Goal: Task Accomplishment & Management: Complete application form

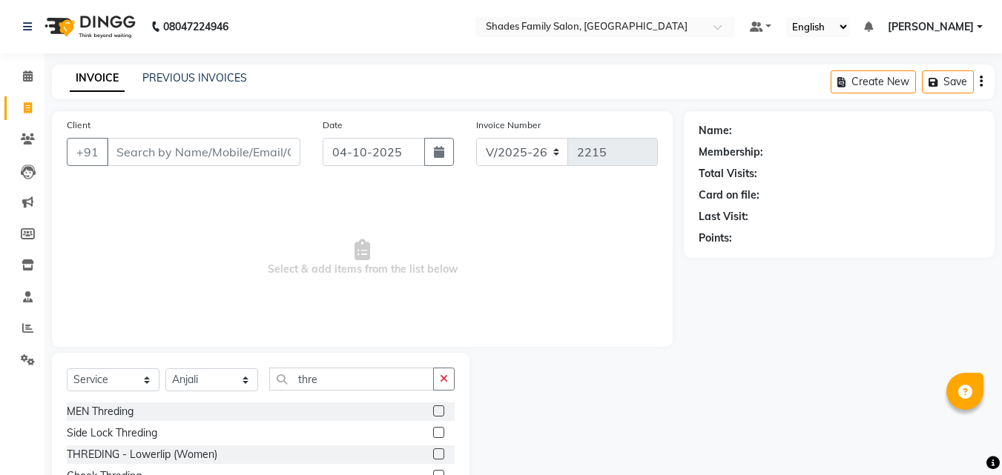
select select "7447"
select select "service"
select select "90743"
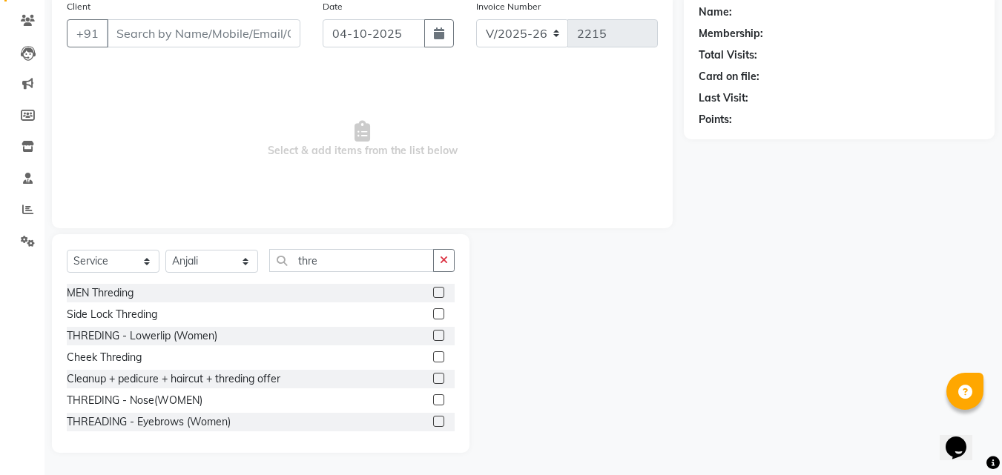
scroll to position [119, 0]
click at [433, 420] on label at bounding box center [438, 421] width 11 height 11
click at [433, 420] on input "checkbox" at bounding box center [438, 422] width 10 height 10
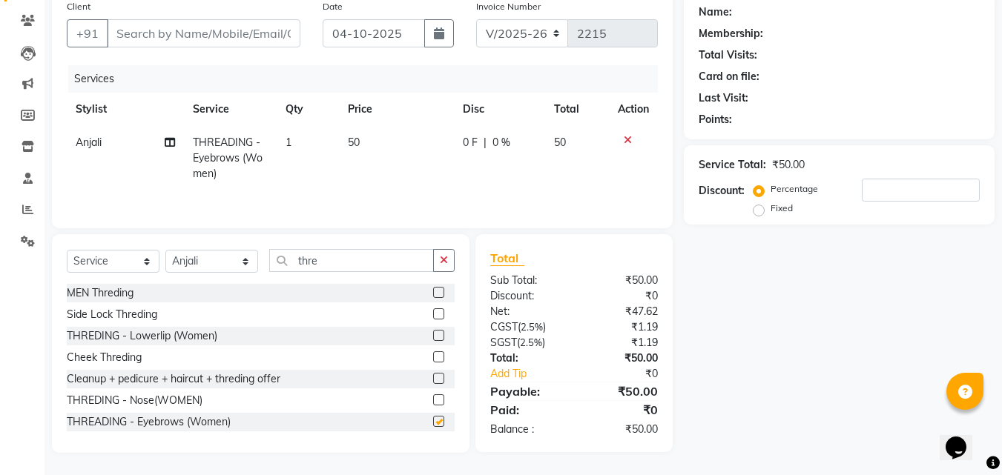
checkbox input "false"
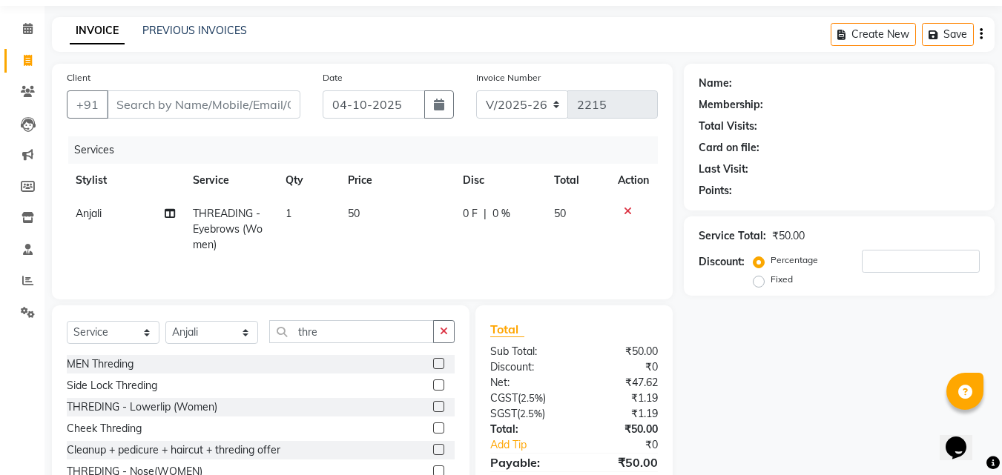
scroll to position [44, 0]
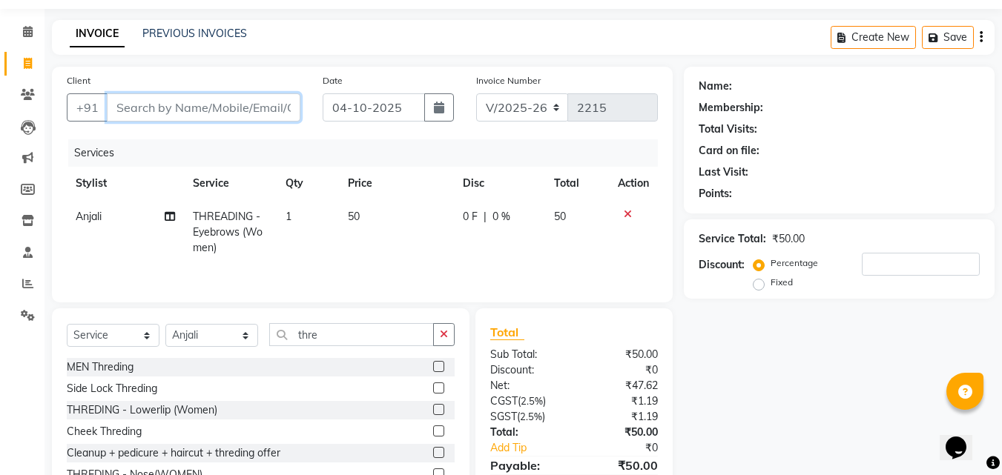
click at [198, 111] on input "Client" at bounding box center [204, 107] width 194 height 28
type input "8"
type input "0"
click at [208, 114] on input "827778977" at bounding box center [166, 107] width 118 height 28
click at [211, 110] on input "827778977" at bounding box center [166, 107] width 118 height 28
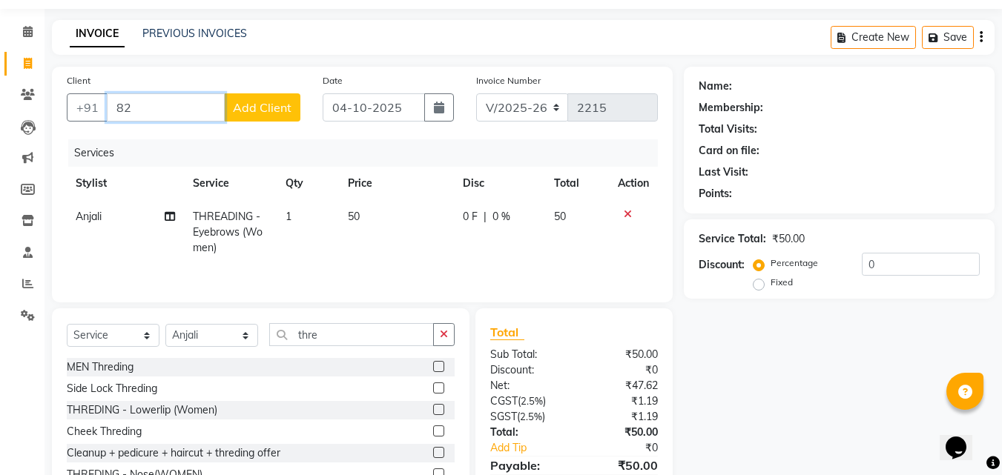
type input "8"
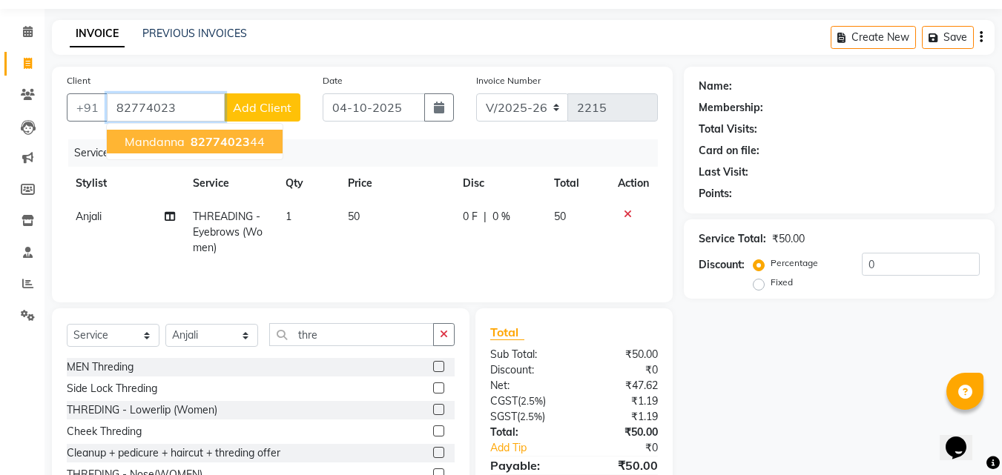
click at [225, 142] on span "82774023" at bounding box center [220, 141] width 59 height 15
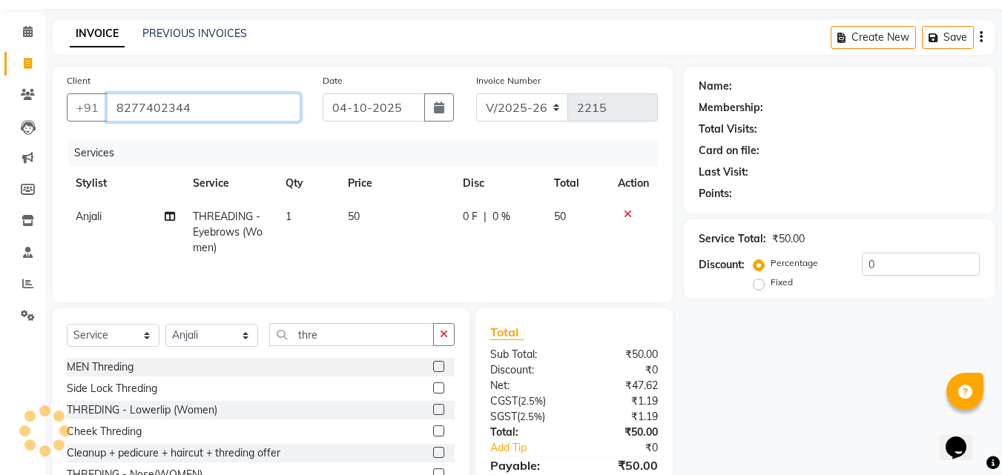
type input "8277402344"
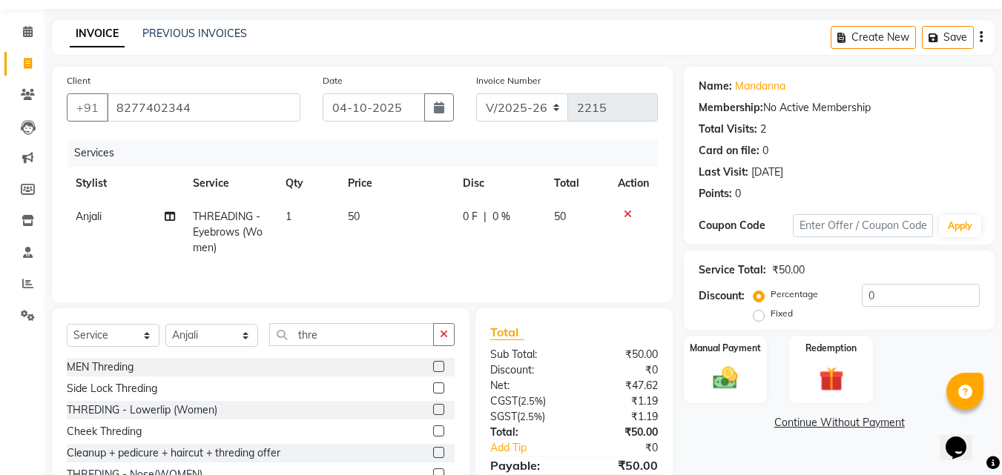
scroll to position [119, 0]
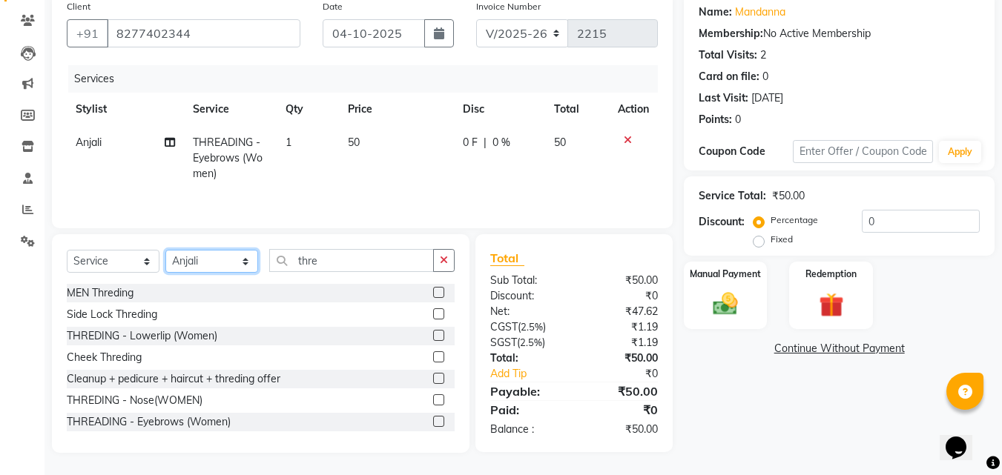
click at [222, 267] on select "Select Stylist [PERSON_NAME] [PERSON_NAME] [PERSON_NAME]" at bounding box center [211, 261] width 93 height 23
select select "89612"
click at [165, 250] on select "Select Stylist [PERSON_NAME] [PERSON_NAME] [PERSON_NAME]" at bounding box center [211, 261] width 93 height 23
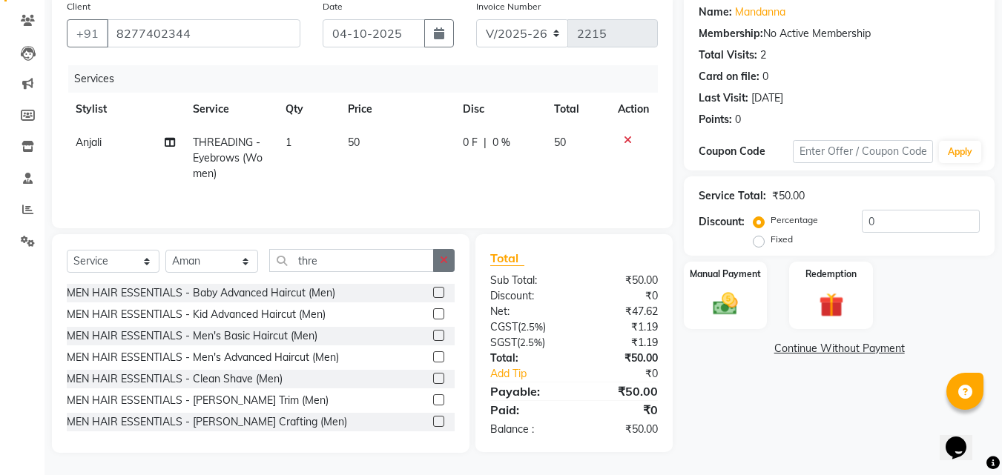
click at [440, 259] on icon "button" at bounding box center [444, 260] width 8 height 10
click at [406, 258] on input "text" at bounding box center [361, 260] width 185 height 23
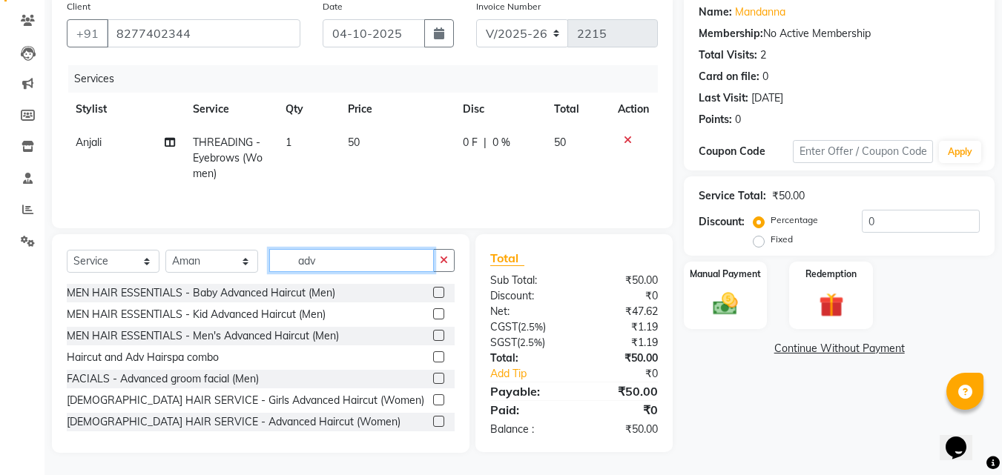
type input "adv"
drag, startPoint x: 427, startPoint y: 420, endPoint x: 418, endPoint y: 276, distance: 144.8
click at [433, 420] on label at bounding box center [438, 421] width 11 height 11
click at [433, 420] on input "checkbox" at bounding box center [438, 422] width 10 height 10
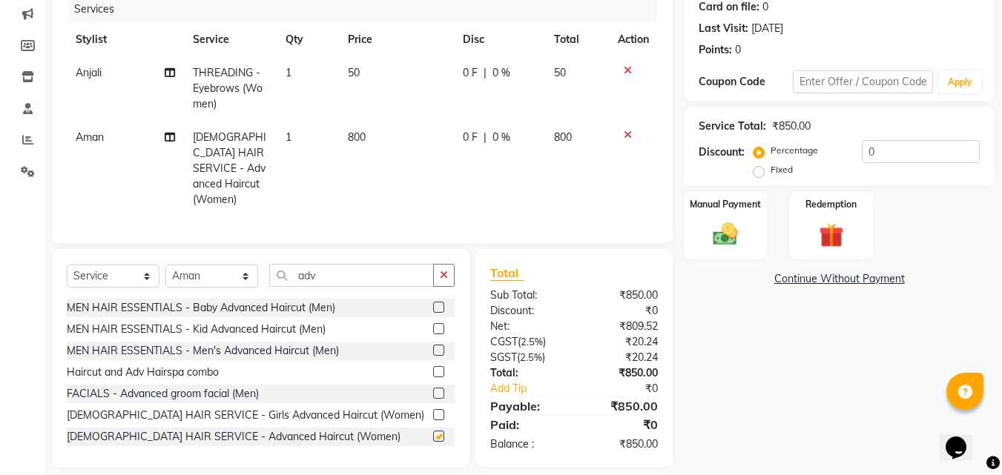
checkbox input "false"
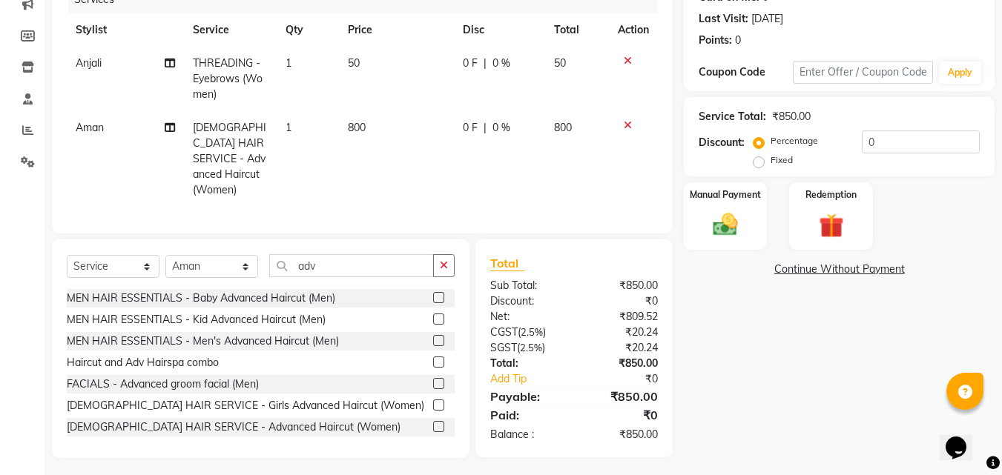
scroll to position [199, 0]
click at [752, 233] on div "Manual Payment" at bounding box center [725, 215] width 87 height 70
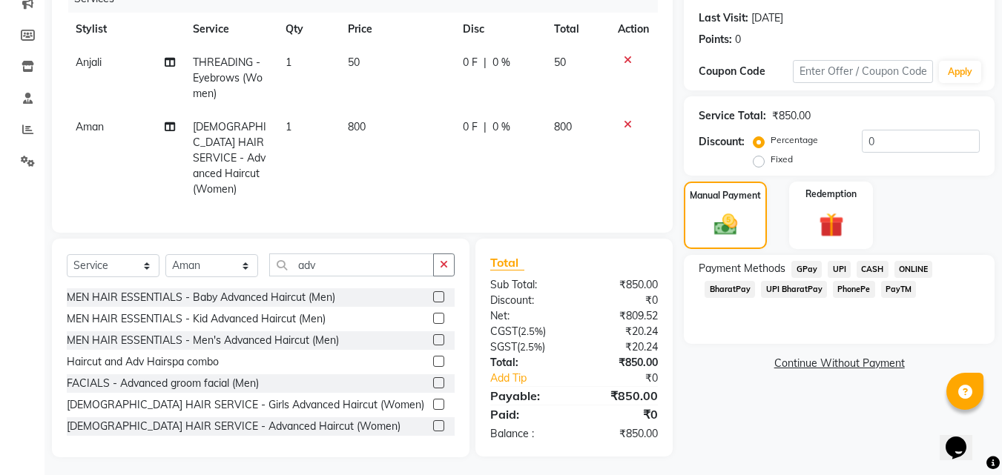
click at [876, 265] on span "CASH" at bounding box center [872, 269] width 32 height 17
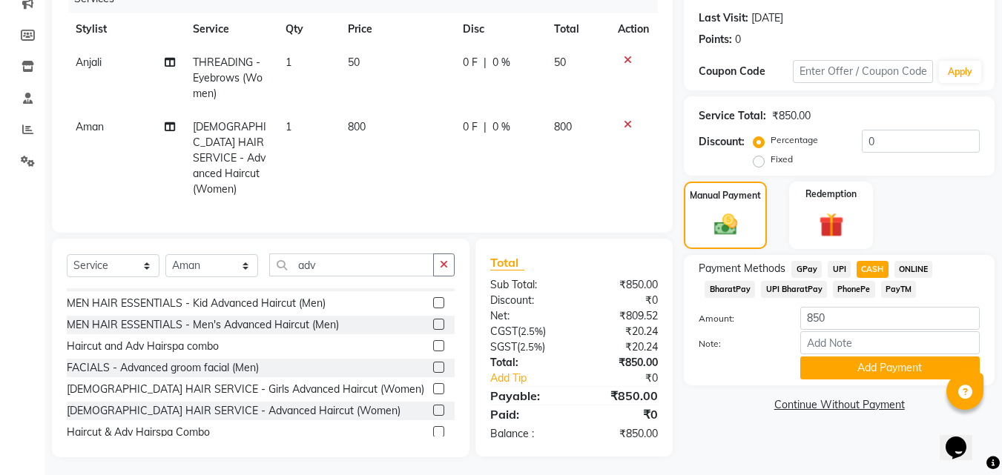
scroll to position [24, 0]
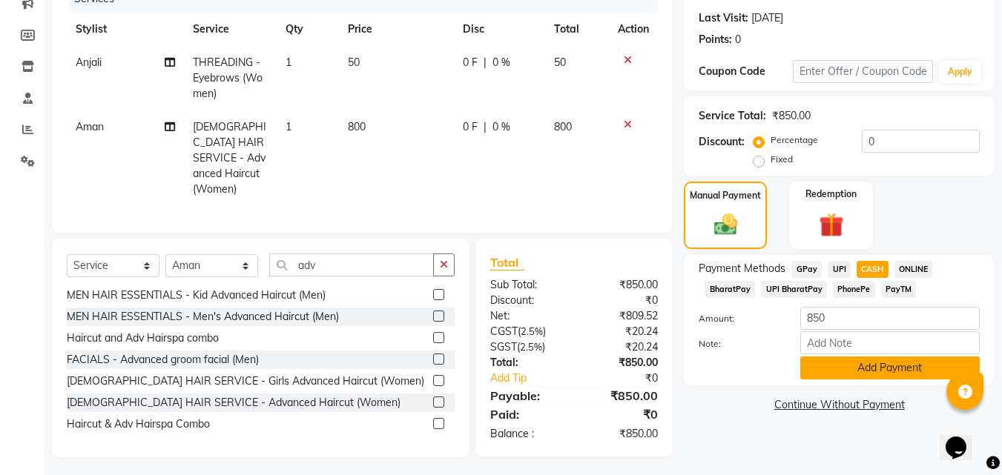
click at [828, 366] on button "Add Payment" at bounding box center [889, 368] width 179 height 23
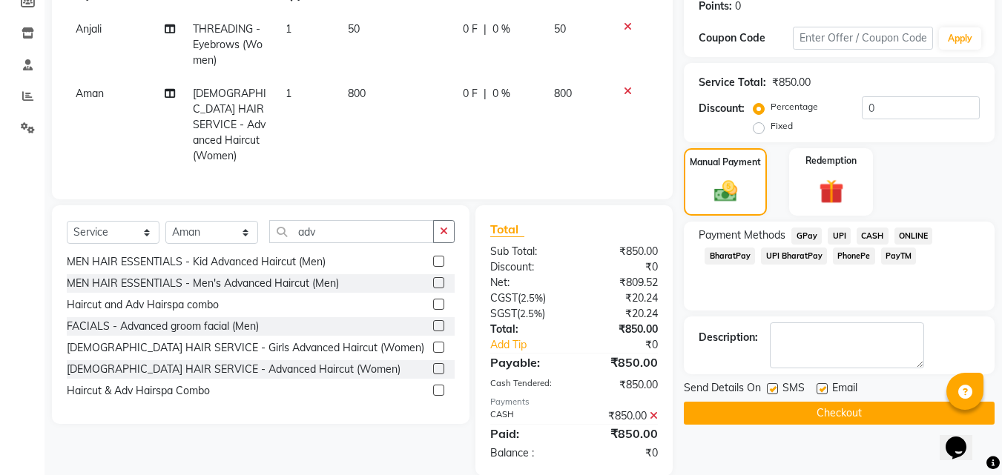
scroll to position [251, 0]
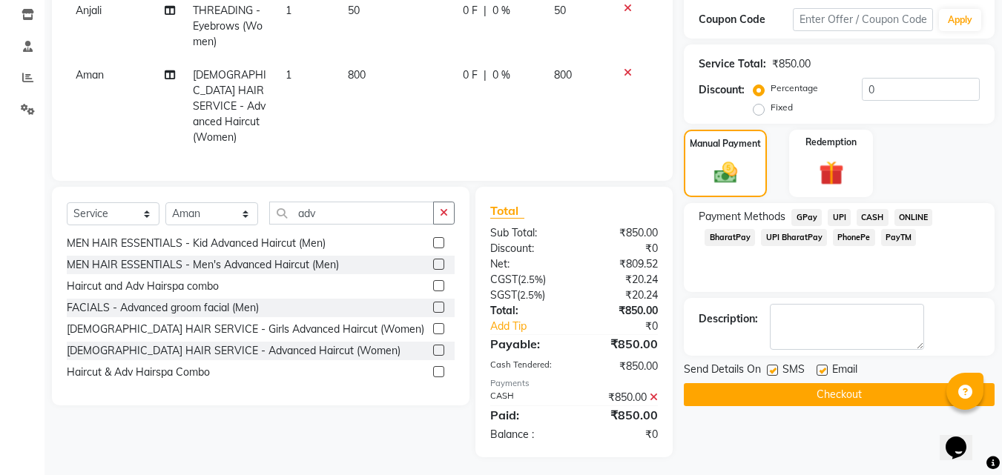
click at [837, 394] on button "Checkout" at bounding box center [839, 394] width 311 height 23
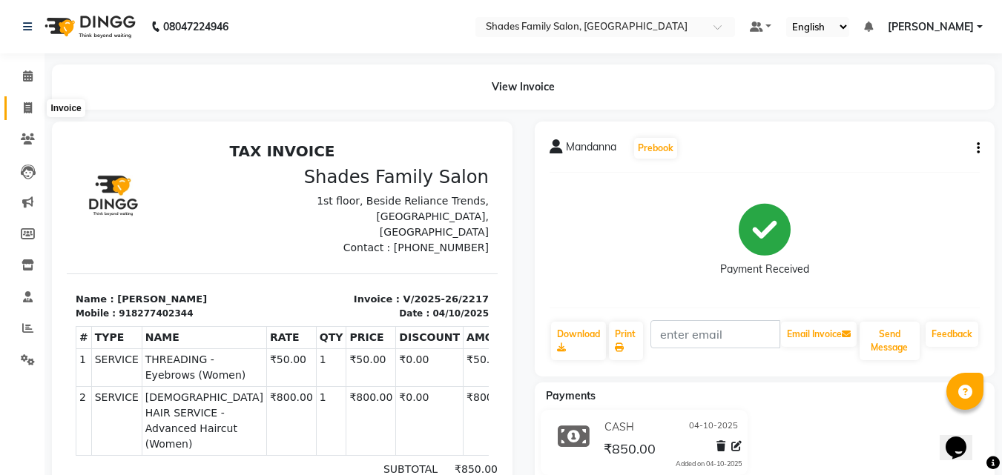
click at [30, 107] on icon at bounding box center [28, 107] width 8 height 11
select select "service"
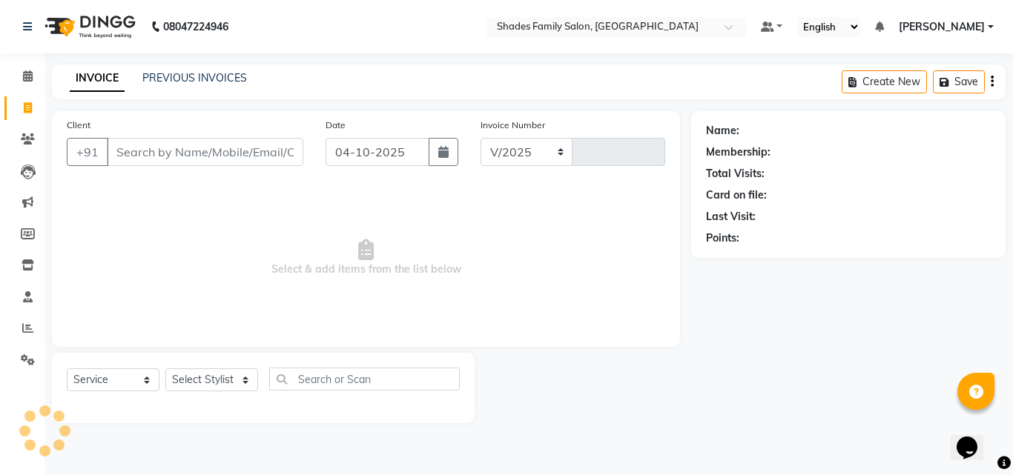
select select "7447"
type input "2218"
click at [245, 376] on select "Select Stylist" at bounding box center [211, 379] width 93 height 23
select select "83622"
click at [165, 368] on select "Select Stylist [PERSON_NAME] [PERSON_NAME] [PERSON_NAME]" at bounding box center [211, 379] width 93 height 23
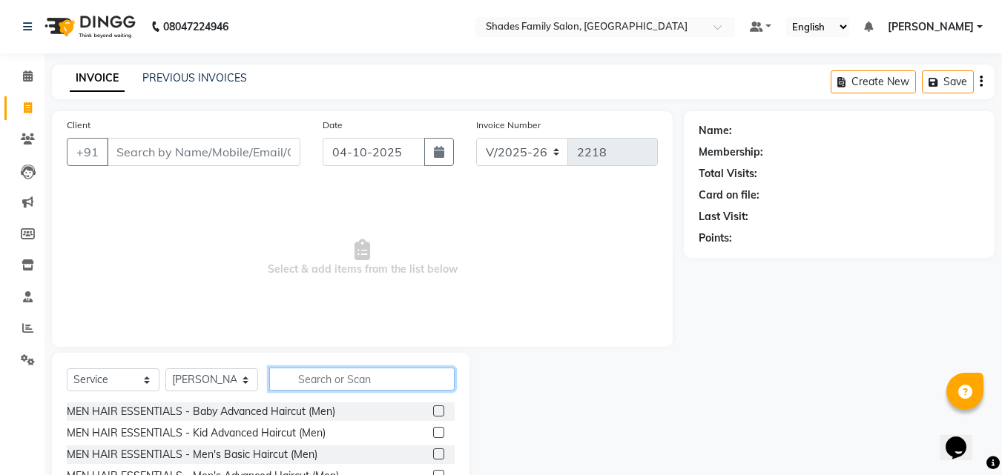
click at [363, 386] on input "text" at bounding box center [361, 379] width 185 height 23
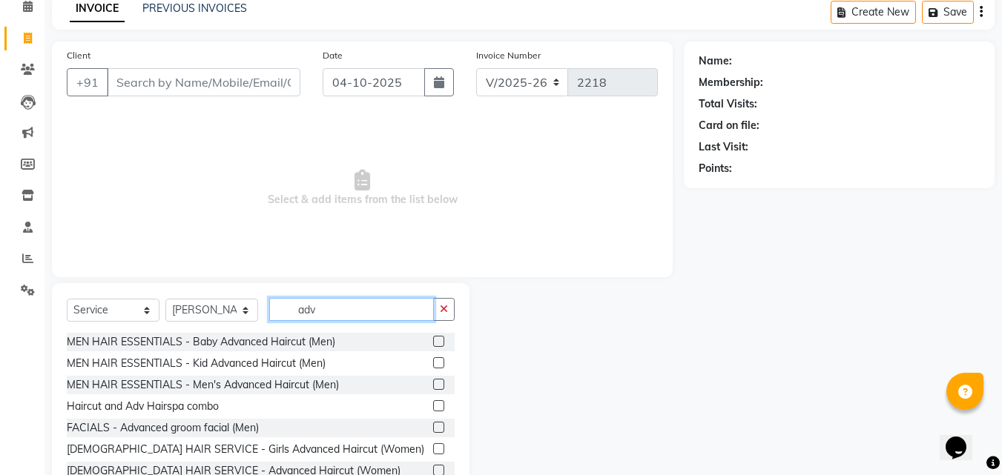
scroll to position [119, 0]
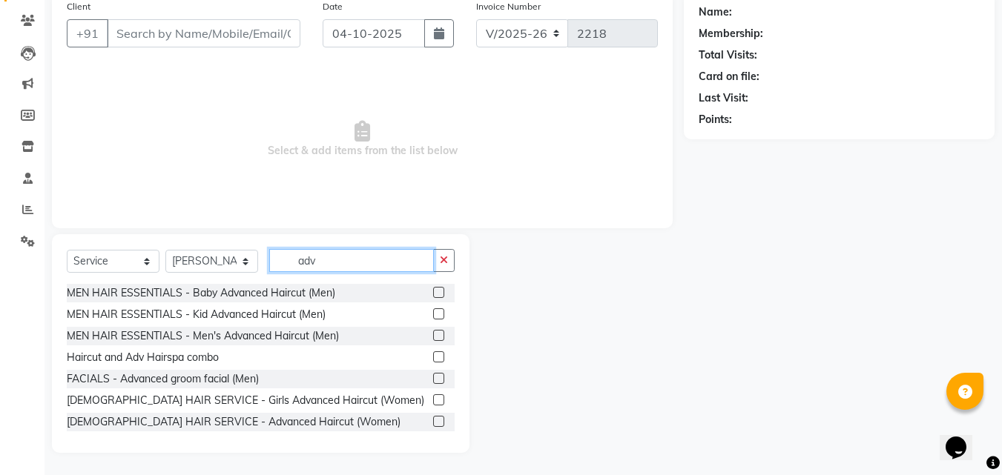
type input "adv"
click at [433, 425] on label at bounding box center [438, 421] width 11 height 11
click at [433, 425] on input "checkbox" at bounding box center [438, 422] width 10 height 10
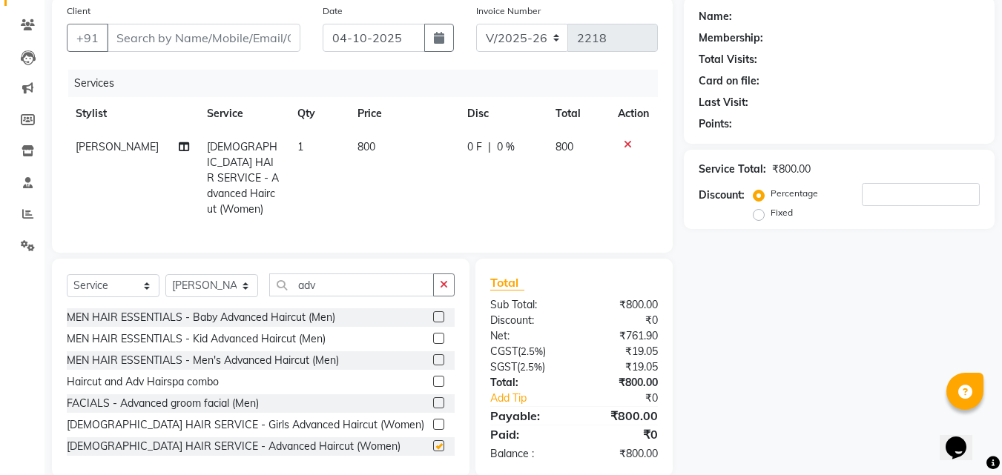
checkbox input "false"
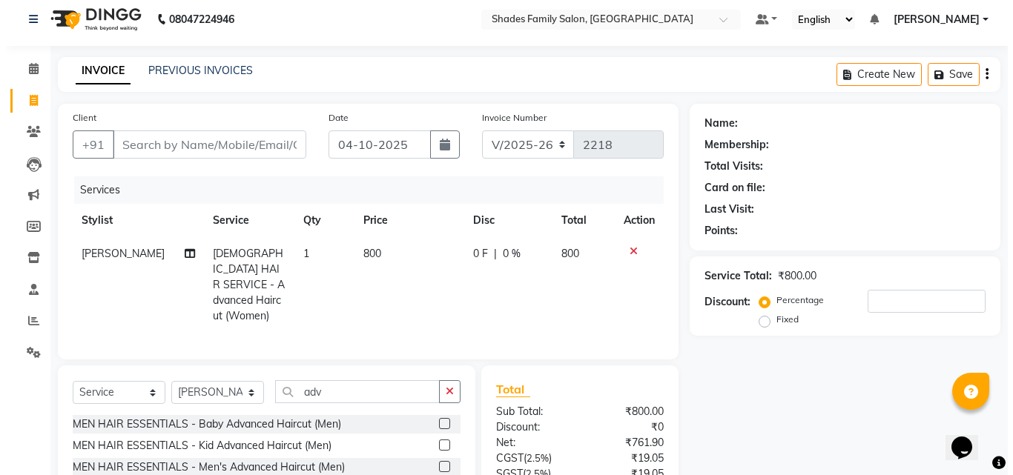
scroll to position [0, 0]
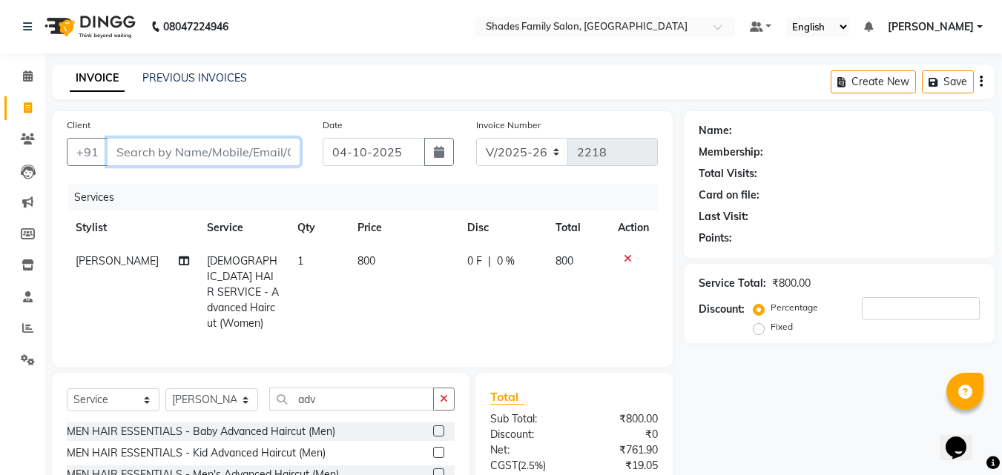
click at [251, 148] on input "Client" at bounding box center [204, 152] width 194 height 28
type input "7"
type input "0"
type input "7892770791"
click at [251, 150] on span "Add Client" at bounding box center [262, 152] width 59 height 15
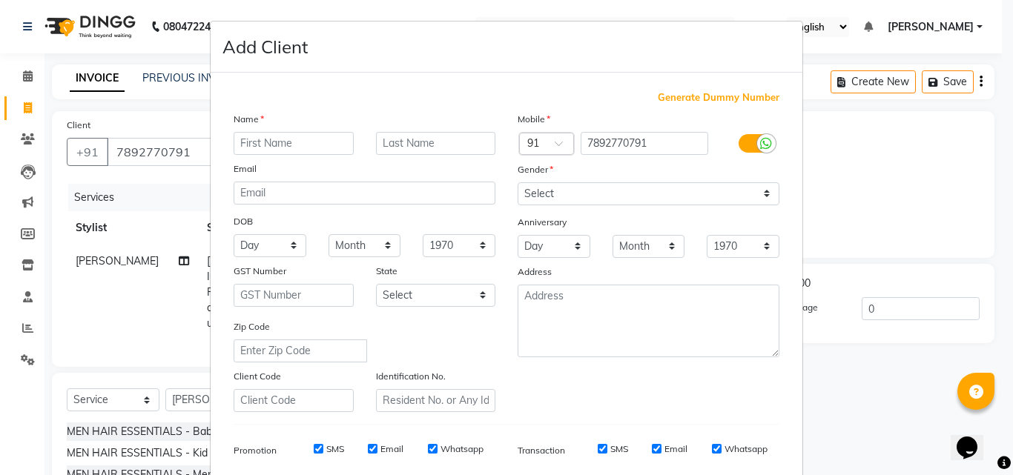
click at [255, 142] on input "text" at bounding box center [294, 143] width 120 height 23
type input "[DEMOGRAPHIC_DATA]"
click at [571, 199] on select "Select [DEMOGRAPHIC_DATA] [DEMOGRAPHIC_DATA] Other Prefer Not To Say" at bounding box center [649, 193] width 262 height 23
select select "[DEMOGRAPHIC_DATA]"
click at [518, 182] on select "Select [DEMOGRAPHIC_DATA] [DEMOGRAPHIC_DATA] Other Prefer Not To Say" at bounding box center [649, 193] width 262 height 23
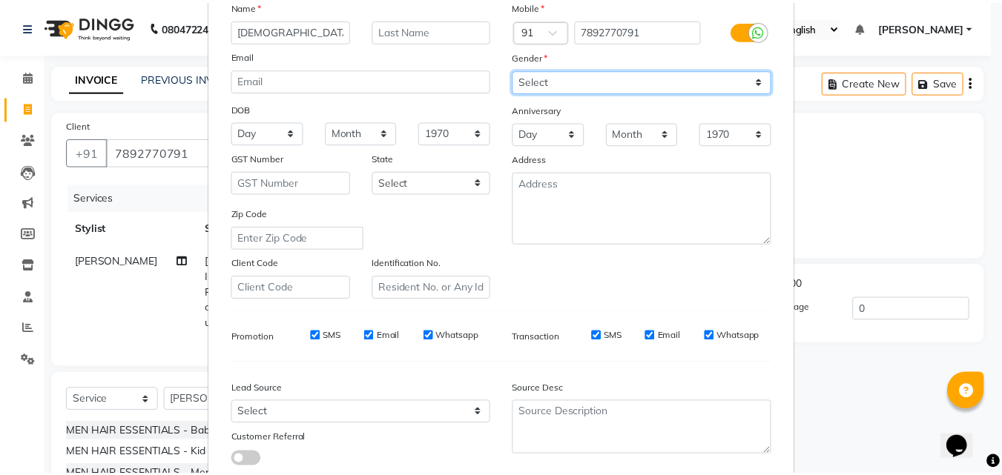
scroll to position [209, 0]
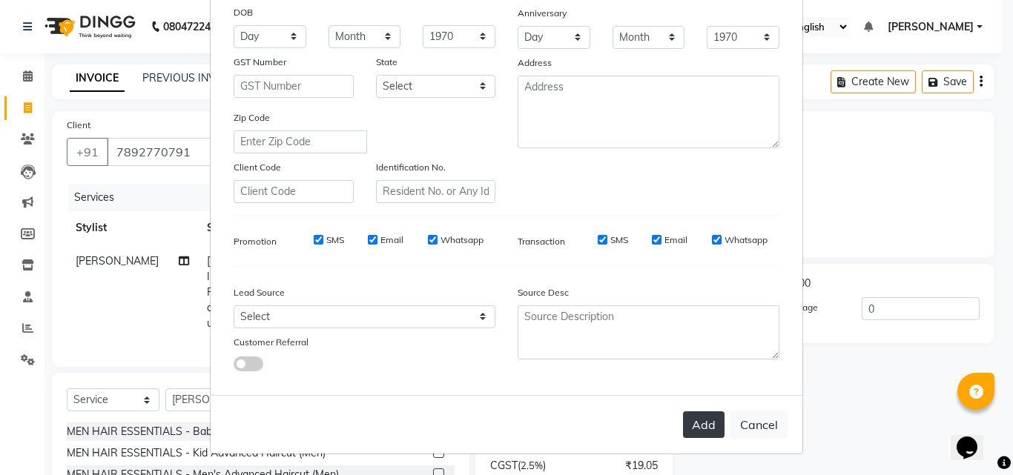
click at [701, 425] on button "Add" at bounding box center [704, 424] width 42 height 27
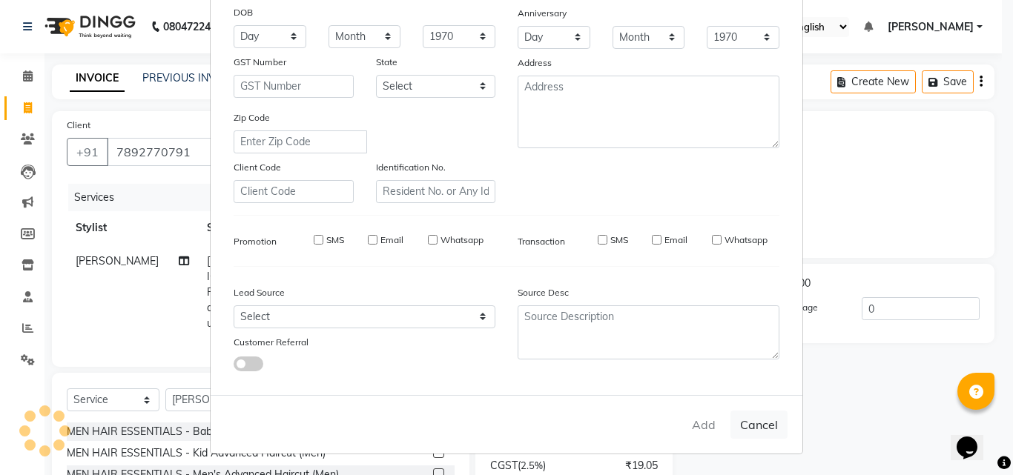
select select
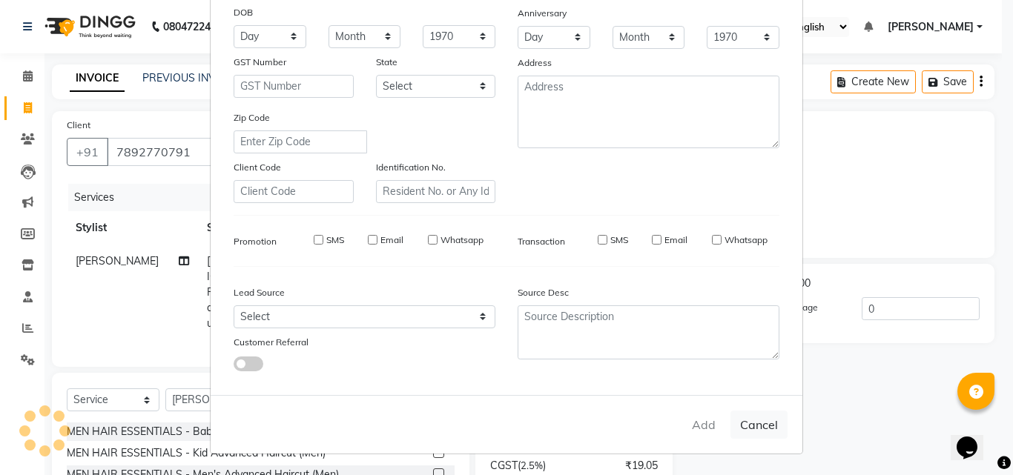
select select
checkbox input "false"
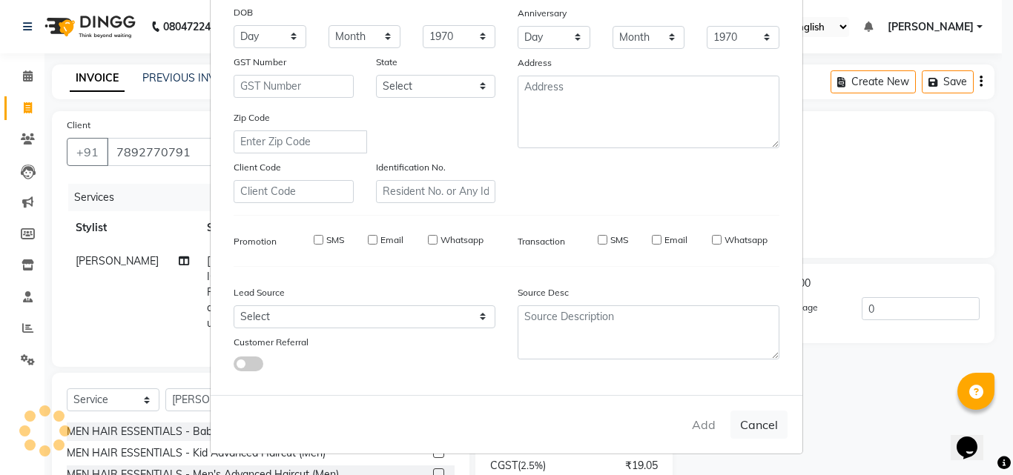
checkbox input "false"
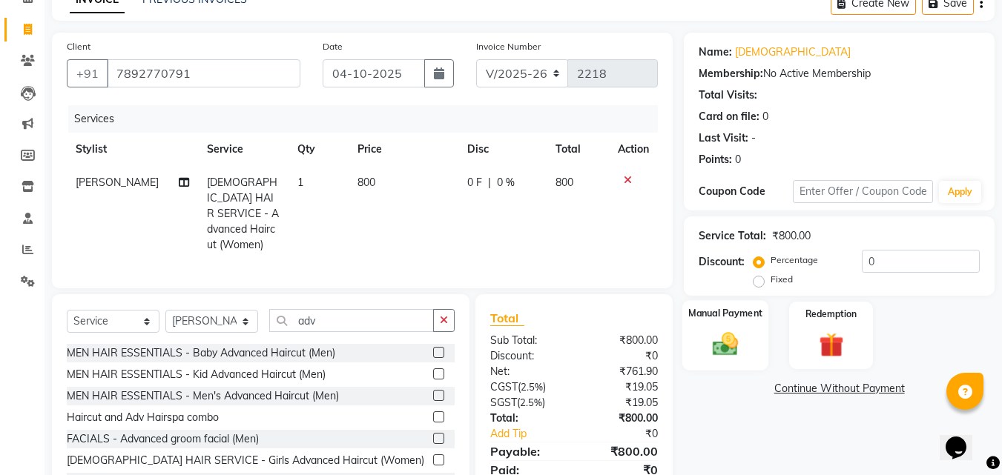
scroll to position [134, 0]
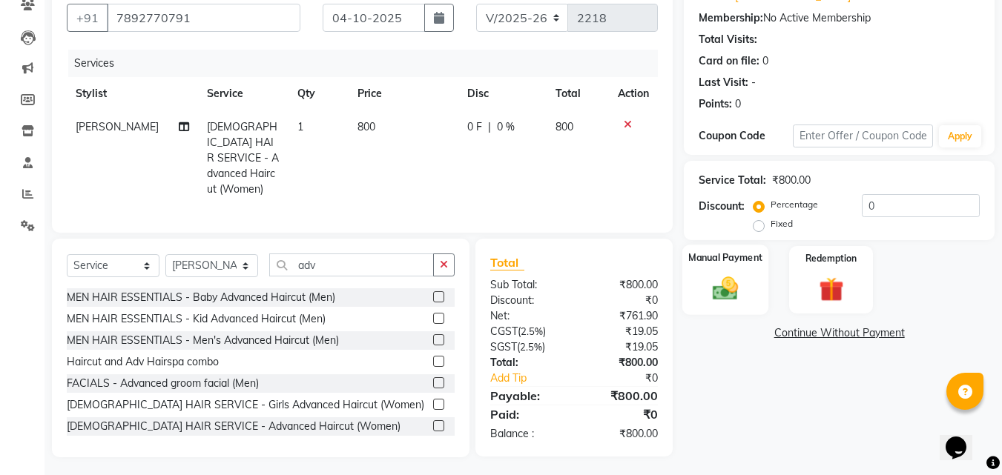
click at [727, 280] on img at bounding box center [725, 289] width 42 height 30
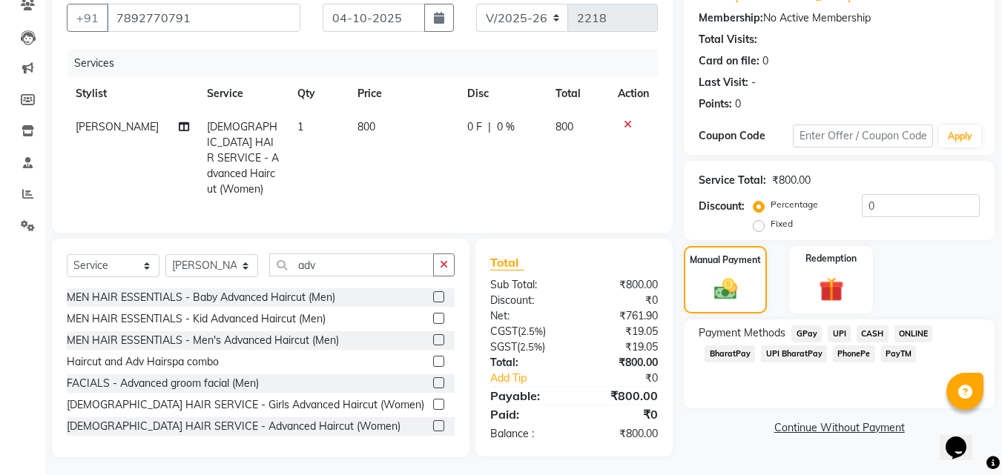
click at [916, 332] on span "ONLINE" at bounding box center [913, 333] width 39 height 17
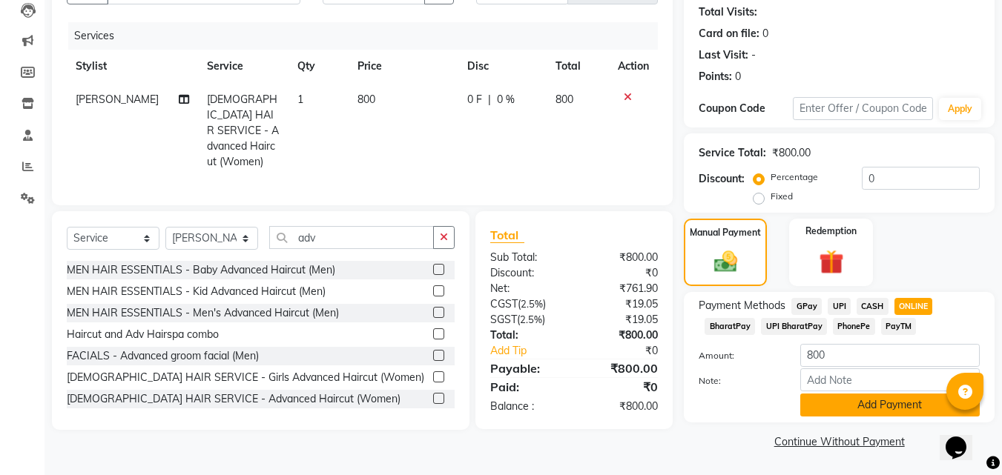
click at [876, 398] on button "Add Payment" at bounding box center [889, 405] width 179 height 23
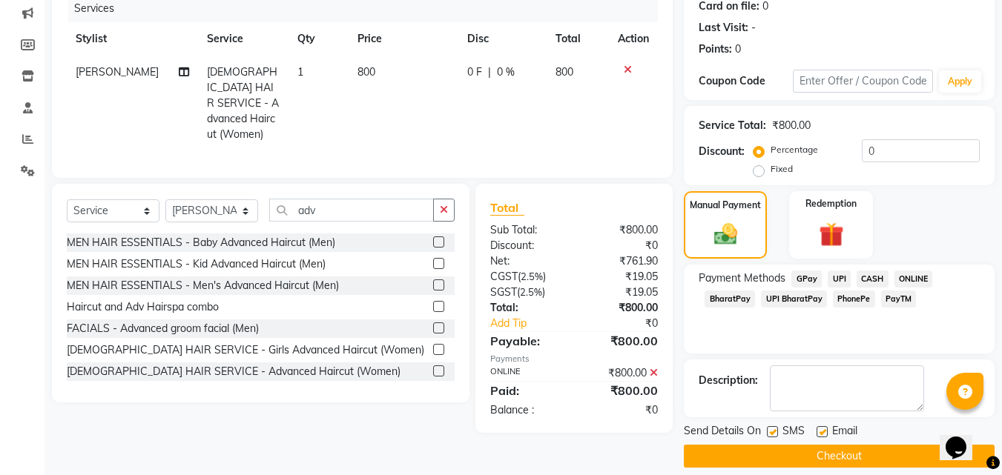
scroll to position [204, 0]
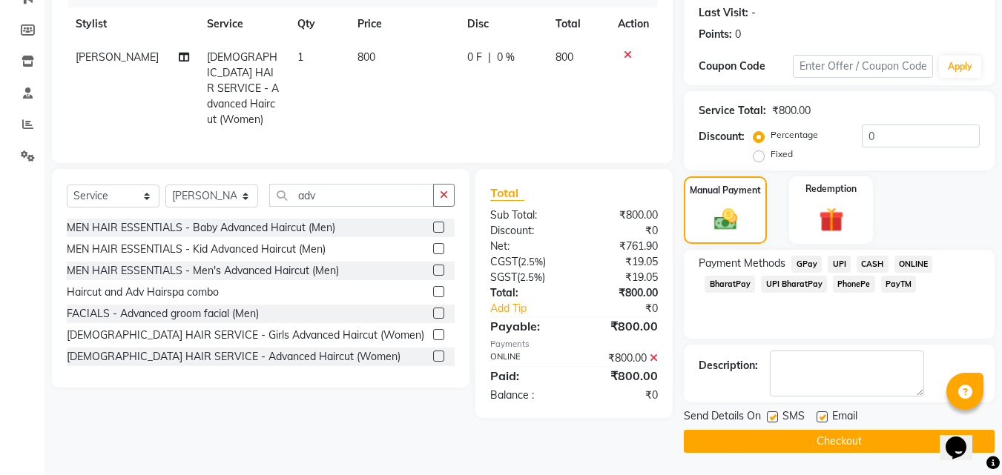
click at [821, 409] on div "Email" at bounding box center [842, 418] width 53 height 19
click at [814, 431] on button "Checkout" at bounding box center [839, 441] width 311 height 23
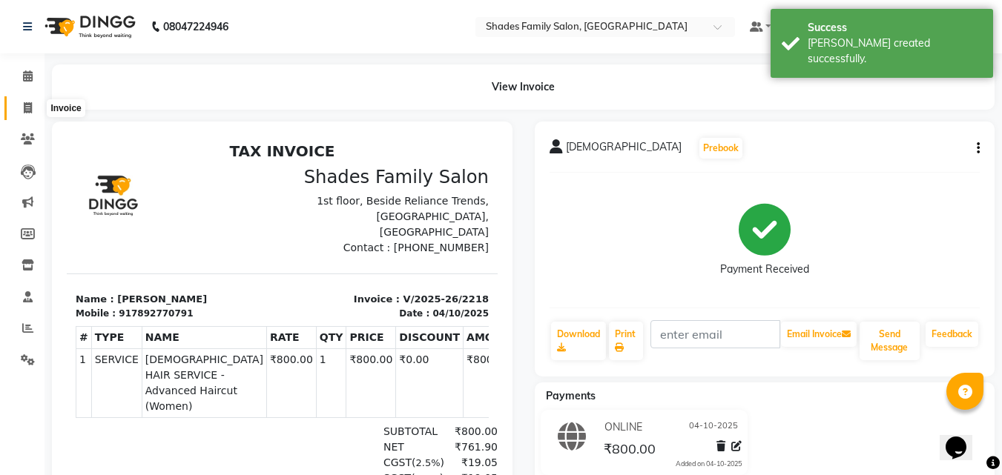
click at [27, 104] on icon at bounding box center [28, 107] width 8 height 11
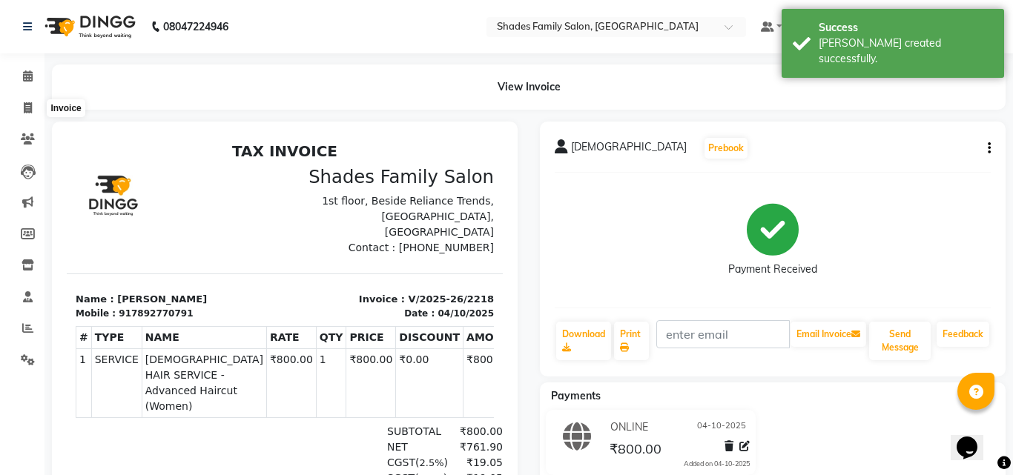
select select "service"
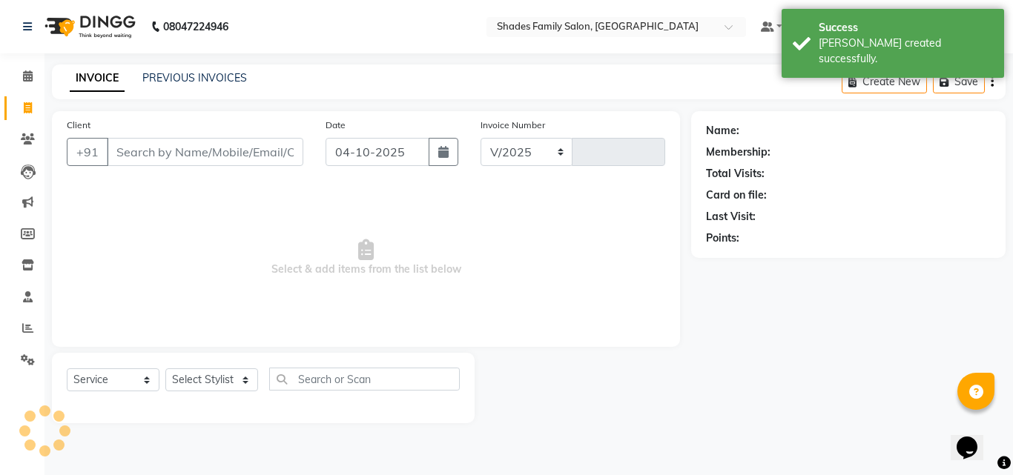
select select "7447"
type input "2219"
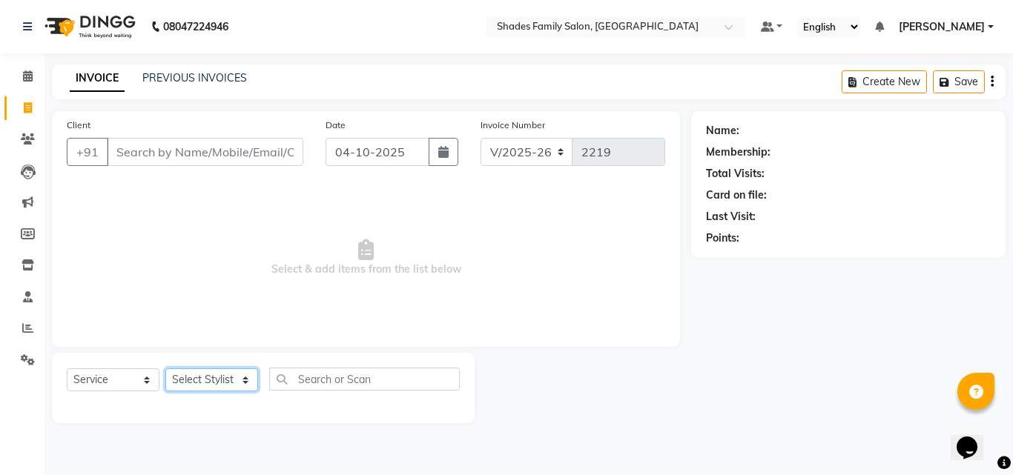
click at [223, 377] on select "Select Stylist [PERSON_NAME] [PERSON_NAME] [PERSON_NAME]" at bounding box center [211, 379] width 93 height 23
select select "83622"
click at [165, 368] on select "Select Stylist [PERSON_NAME] [PERSON_NAME] [PERSON_NAME]" at bounding box center [211, 379] width 93 height 23
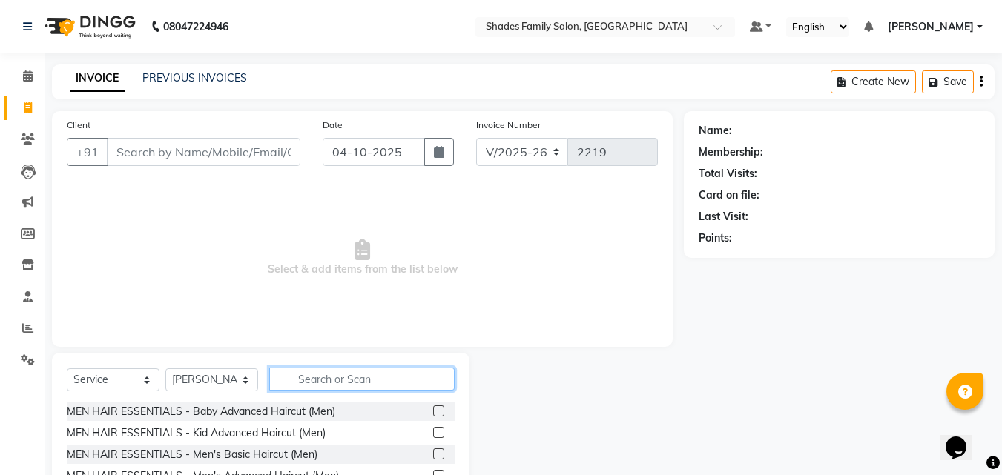
click at [328, 378] on input "text" at bounding box center [361, 379] width 185 height 23
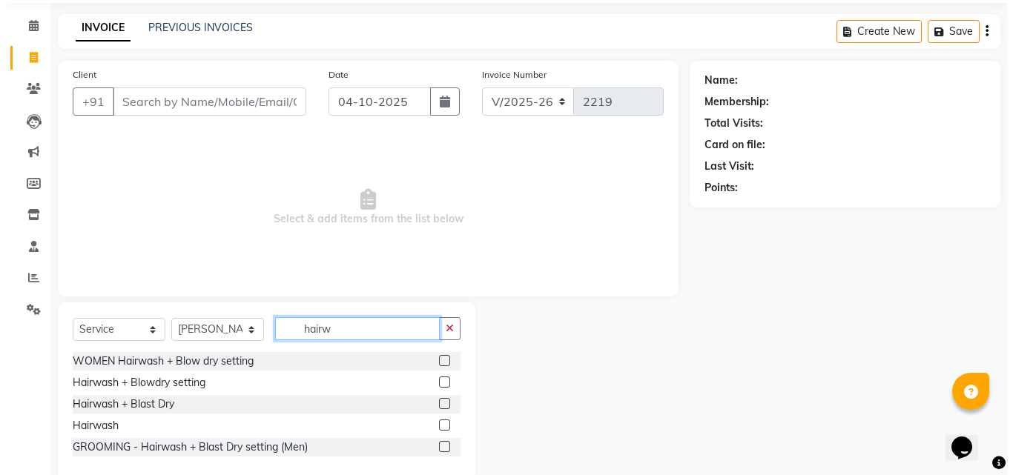
scroll to position [78, 0]
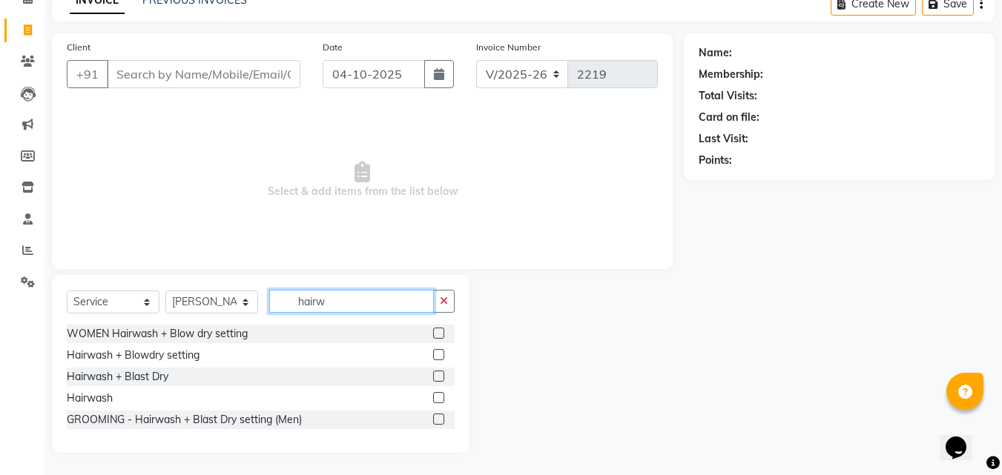
type input "hairw"
click at [440, 332] on label at bounding box center [438, 333] width 11 height 11
click at [440, 332] on input "checkbox" at bounding box center [438, 334] width 10 height 10
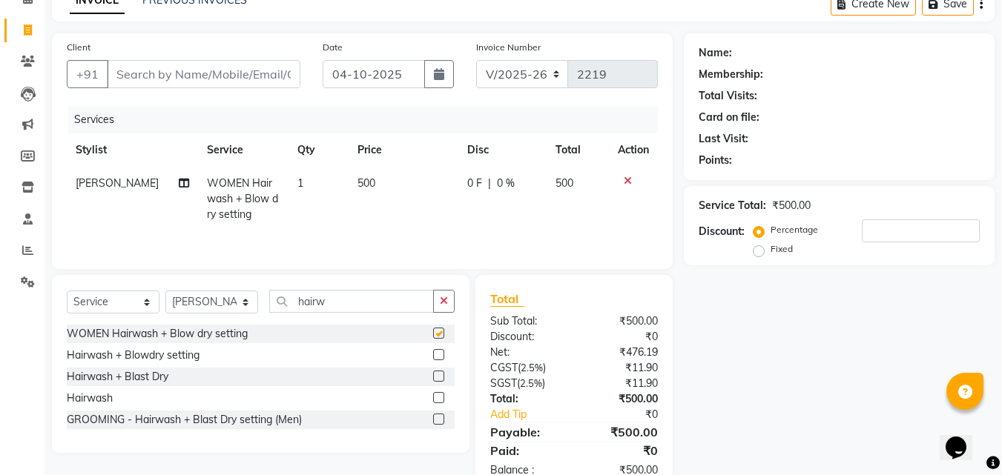
checkbox input "false"
click at [243, 81] on input "Client" at bounding box center [204, 74] width 194 height 28
type input "8"
type input "0"
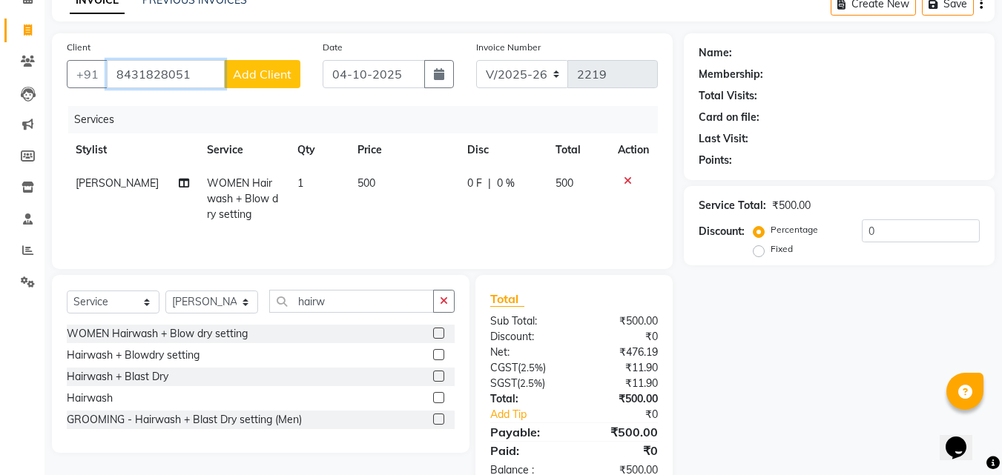
type input "8431828051"
click at [255, 74] on span "Add Client" at bounding box center [262, 74] width 59 height 15
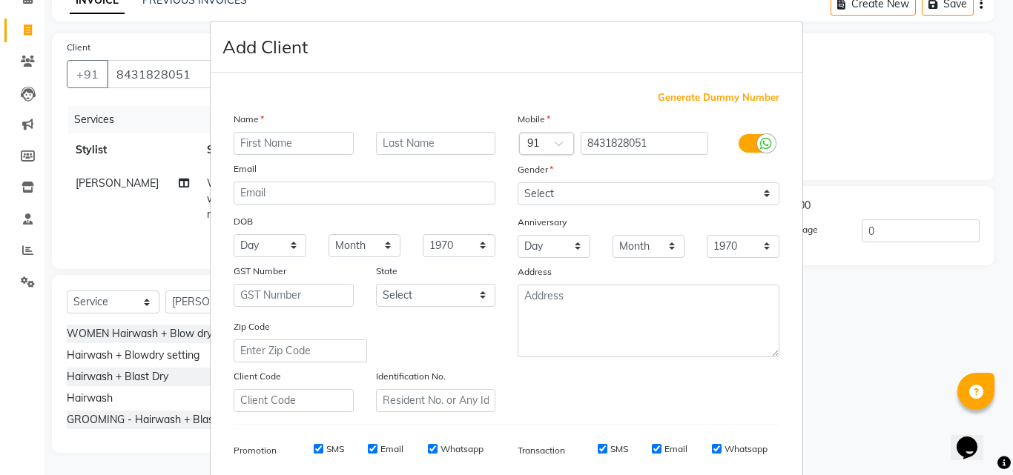
click at [245, 141] on input "text" at bounding box center [294, 143] width 120 height 23
type input "Neela"
click at [596, 199] on select "Select [DEMOGRAPHIC_DATA] [DEMOGRAPHIC_DATA] Other Prefer Not To Say" at bounding box center [649, 193] width 262 height 23
select select "[DEMOGRAPHIC_DATA]"
click at [518, 182] on select "Select [DEMOGRAPHIC_DATA] [DEMOGRAPHIC_DATA] Other Prefer Not To Say" at bounding box center [649, 193] width 262 height 23
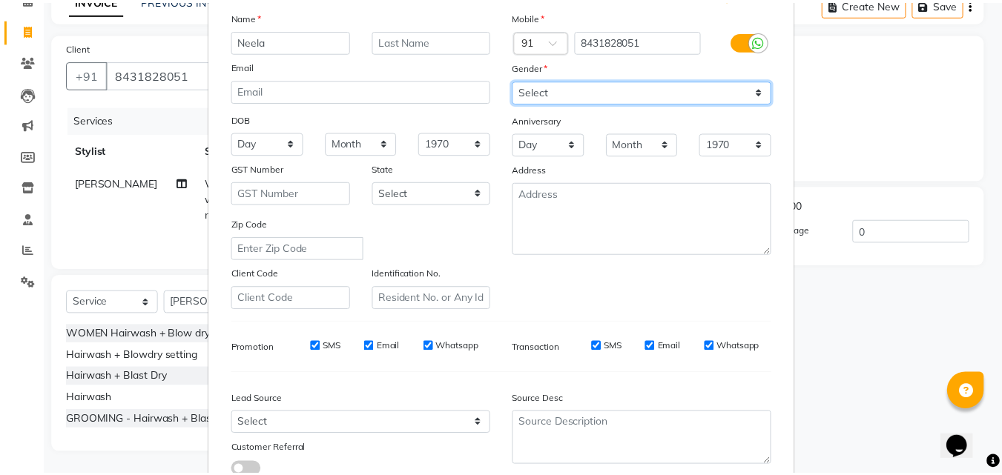
scroll to position [209, 0]
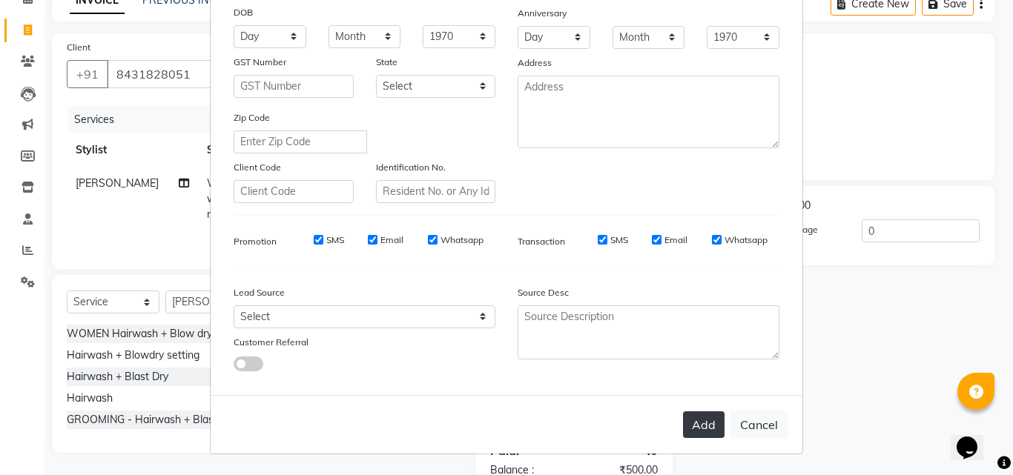
click at [715, 431] on button "Add" at bounding box center [704, 424] width 42 height 27
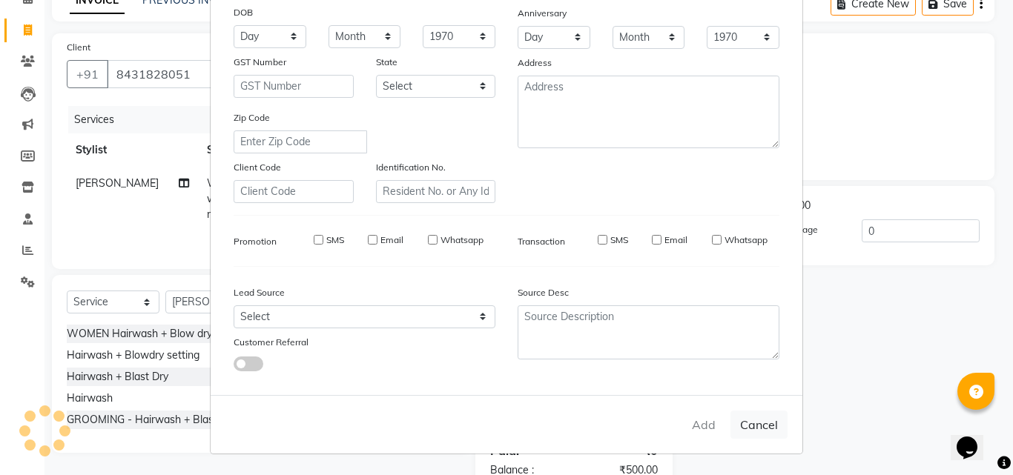
select select
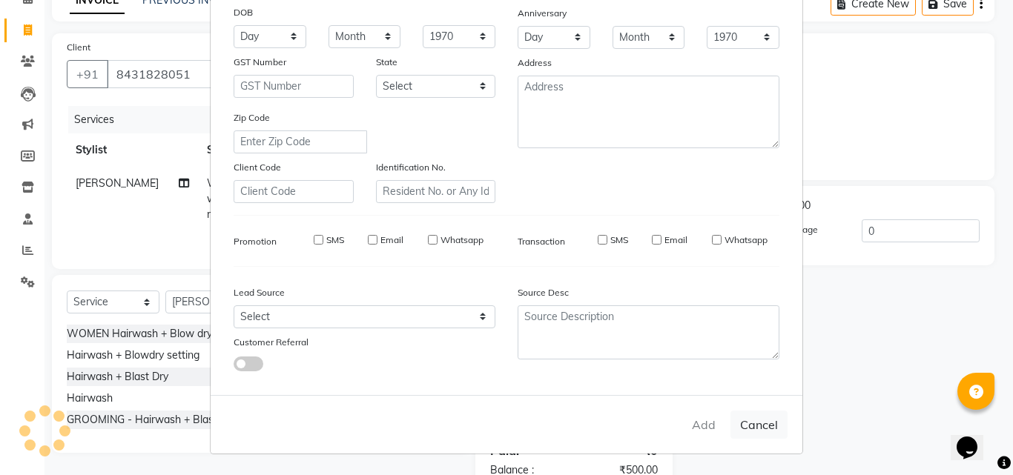
select select
checkbox input "false"
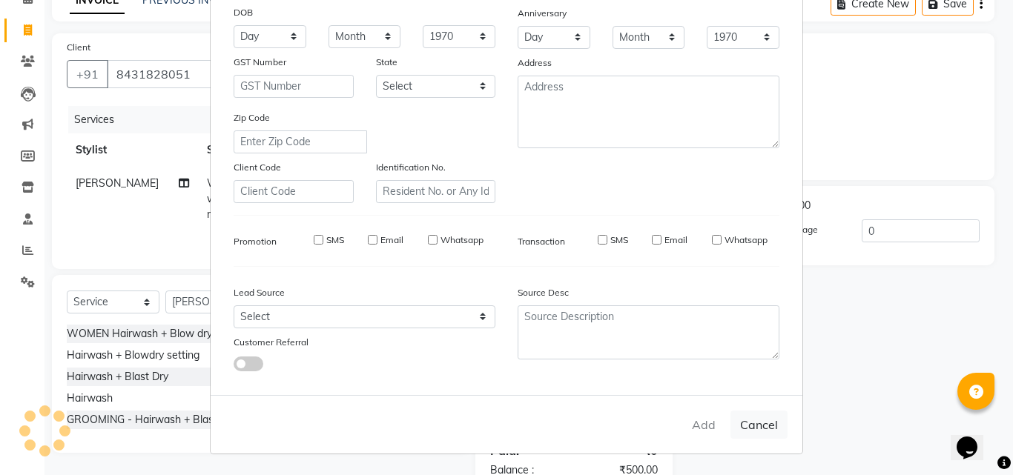
checkbox input "false"
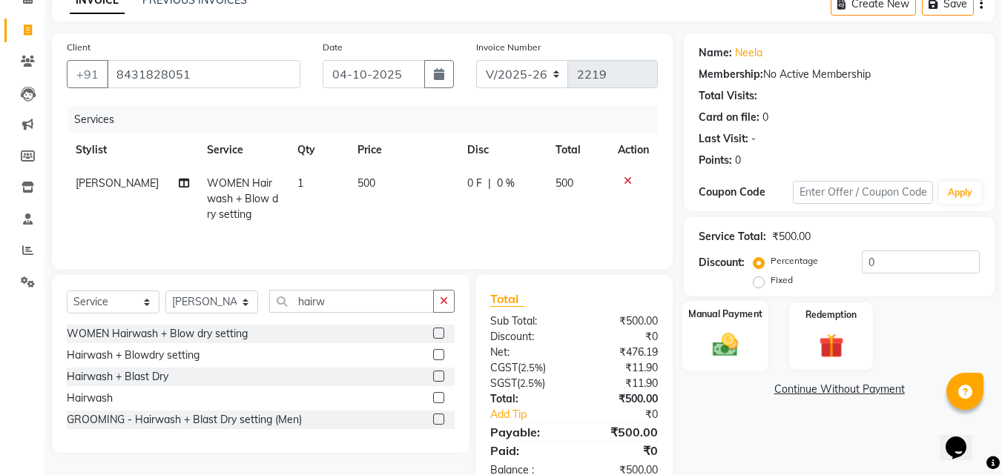
click at [733, 323] on div "Manual Payment" at bounding box center [725, 336] width 87 height 70
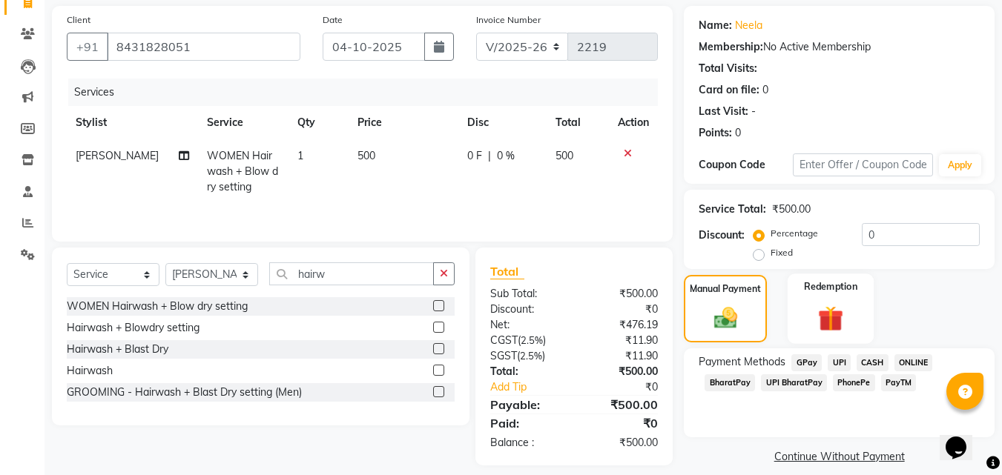
scroll to position [120, 0]
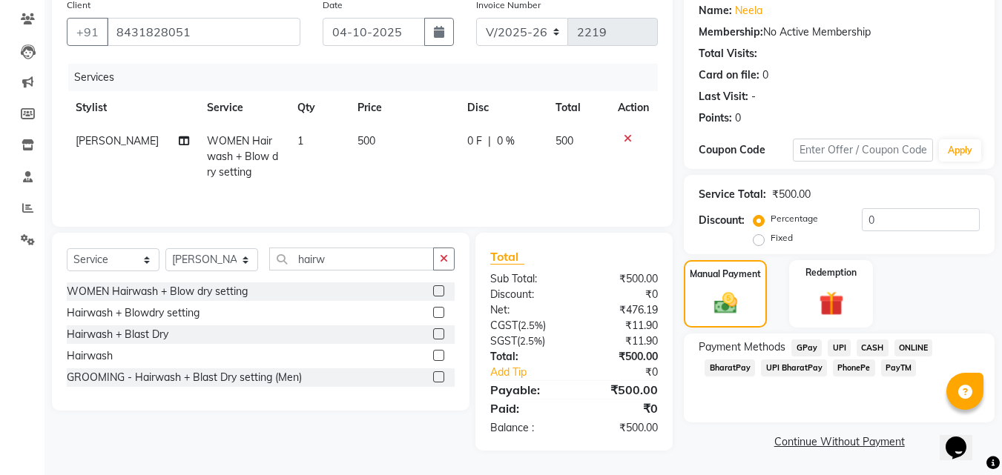
click at [866, 345] on span "CASH" at bounding box center [872, 348] width 32 height 17
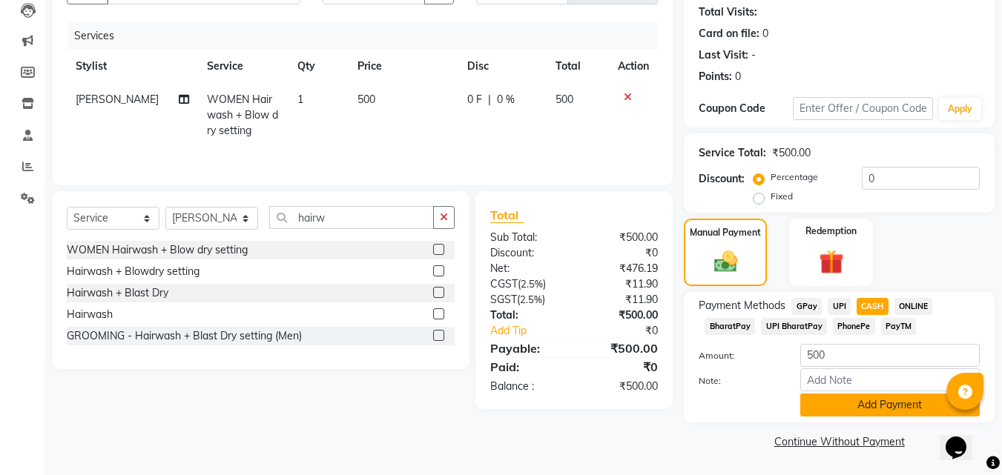
click at [856, 402] on button "Add Payment" at bounding box center [889, 405] width 179 height 23
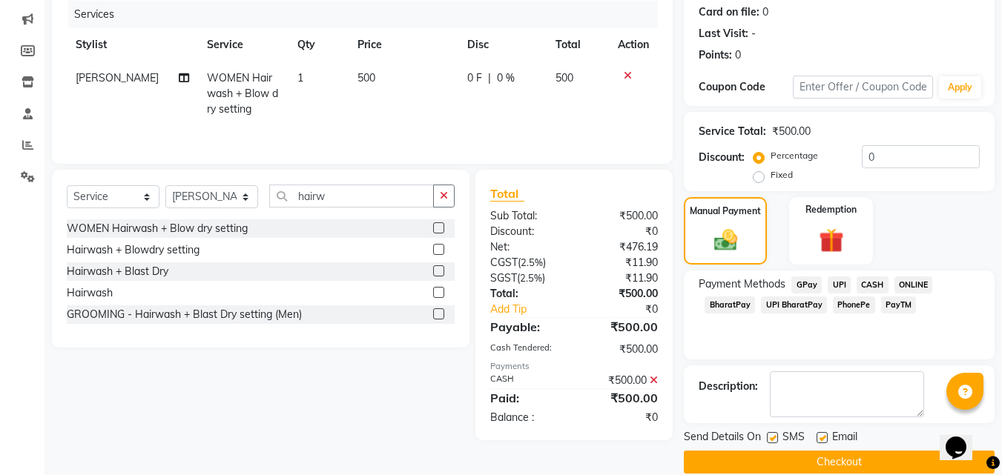
scroll to position [204, 0]
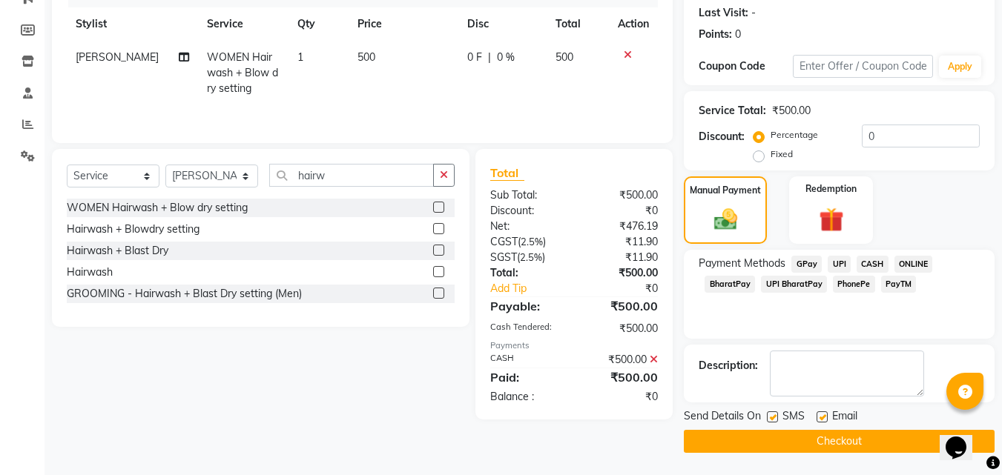
click at [862, 440] on button "Checkout" at bounding box center [839, 441] width 311 height 23
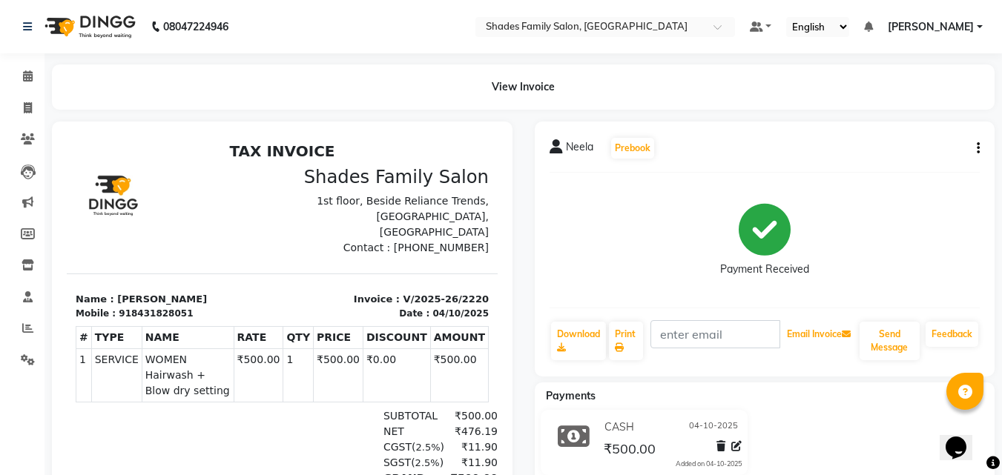
drag, startPoint x: 724, startPoint y: 357, endPoint x: 730, endPoint y: 377, distance: 20.4
click at [723, 371] on div "Neela Prebook Payment Received Download Print Email Invoice Send Message Feedba…" at bounding box center [765, 249] width 460 height 255
click at [715, 414] on div "CASH [DATE] ₹500.00 Added on [DATE]" at bounding box center [643, 442] width 229 height 65
click at [679, 382] on div "Neela Prebook Payment Received Download Print Email Invoice Send Message Feedba…" at bounding box center [764, 352] width 483 height 460
click at [25, 102] on icon at bounding box center [28, 107] width 8 height 11
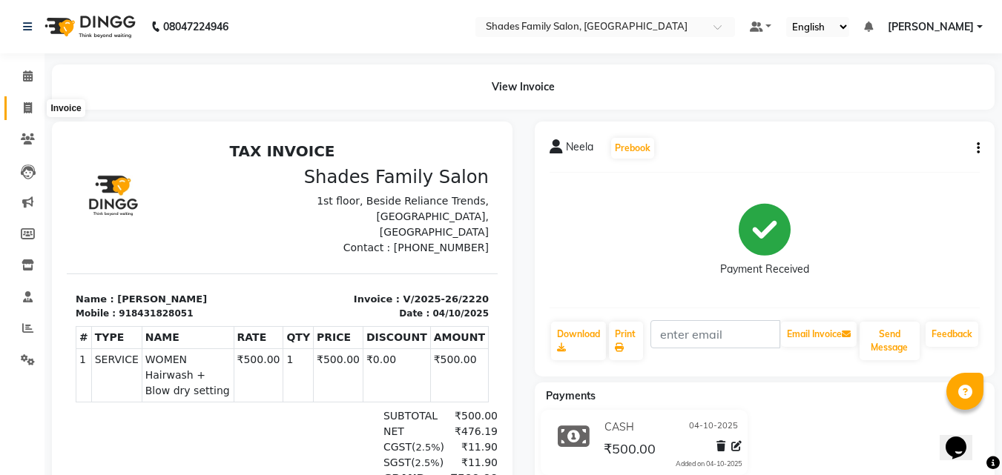
select select "service"
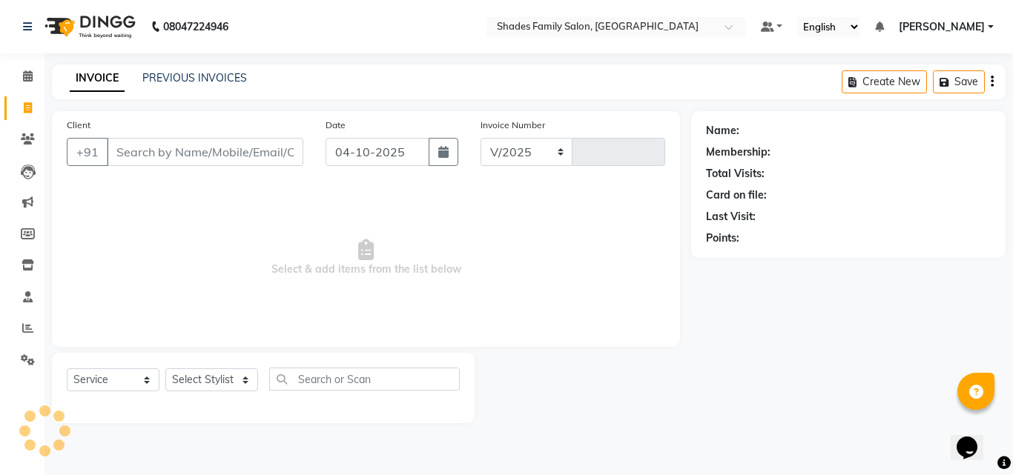
select select "7447"
type input "2221"
click at [213, 371] on select "Select Stylist" at bounding box center [211, 379] width 93 height 23
select select "89612"
click at [165, 368] on select "Select Stylist [PERSON_NAME] [PERSON_NAME] [PERSON_NAME]" at bounding box center [211, 379] width 93 height 23
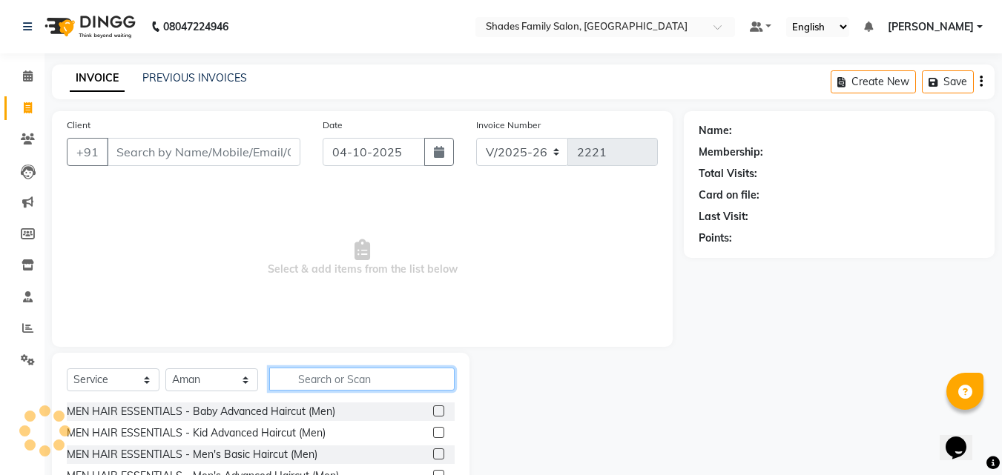
click at [390, 380] on input "text" at bounding box center [361, 379] width 185 height 23
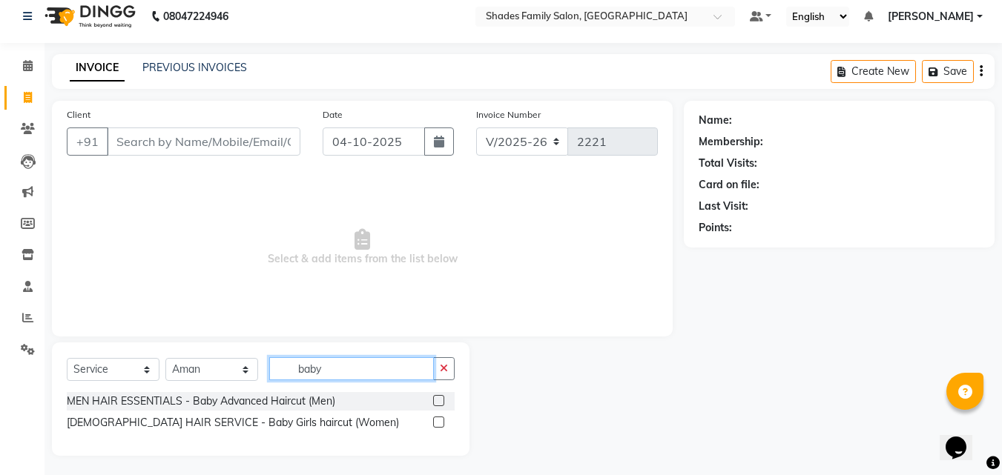
scroll to position [13, 0]
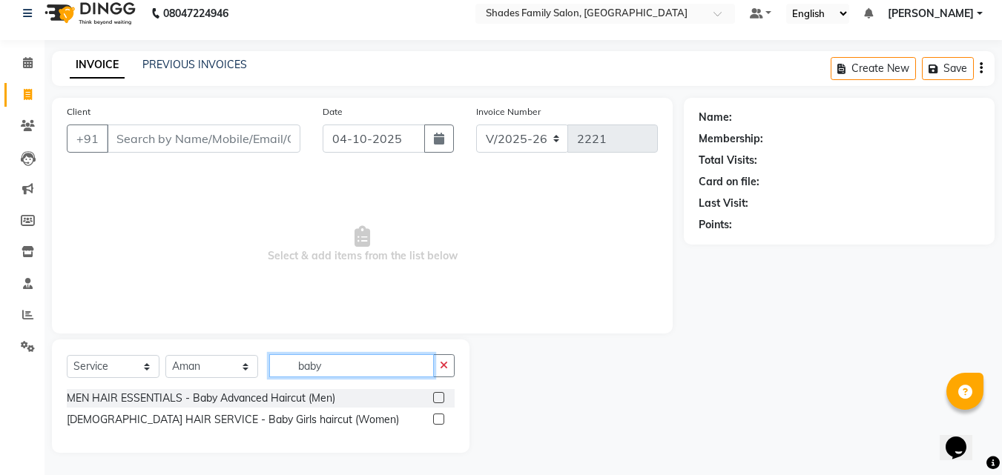
type input "baby"
click at [440, 415] on label at bounding box center [438, 419] width 11 height 11
click at [440, 415] on input "checkbox" at bounding box center [438, 420] width 10 height 10
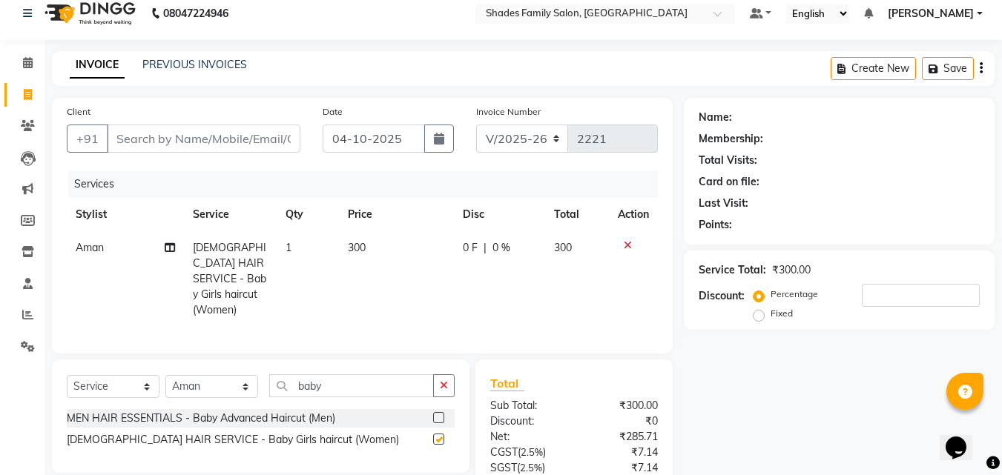
checkbox input "false"
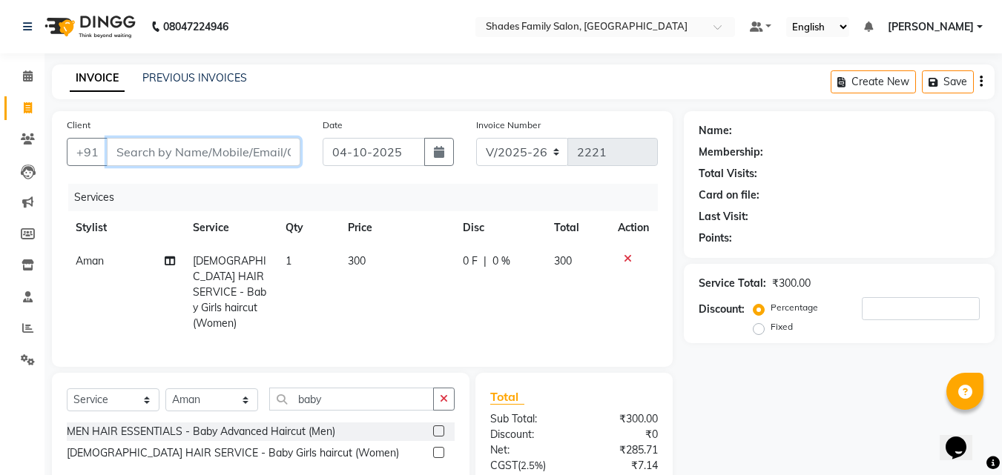
click at [237, 153] on input "Client" at bounding box center [204, 152] width 194 height 28
click at [601, 153] on div "Invoice Number V/2025 V/[PHONE_NUMBER]" at bounding box center [567, 147] width 205 height 61
drag, startPoint x: 463, startPoint y: 285, endPoint x: 409, endPoint y: 296, distance: 55.1
click at [463, 286] on td "0 F | 0 %" at bounding box center [499, 293] width 91 height 96
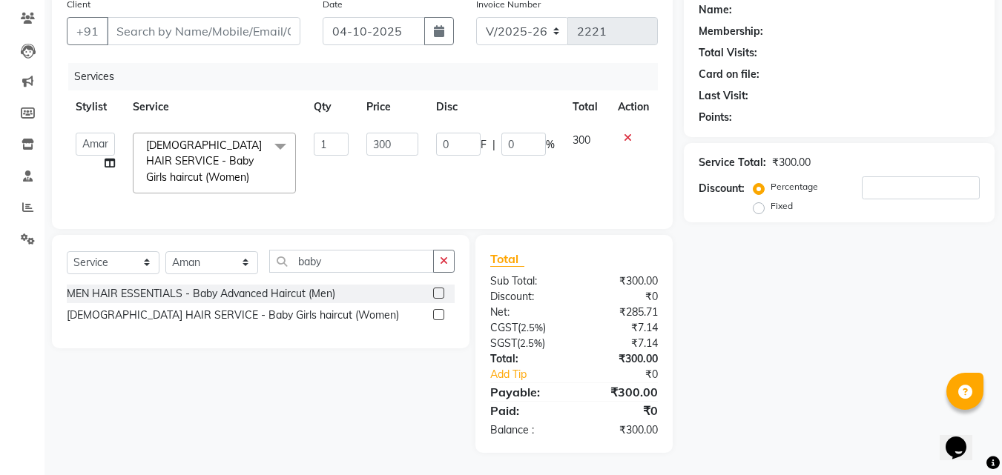
scroll to position [132, 0]
click at [446, 262] on icon "button" at bounding box center [444, 261] width 8 height 10
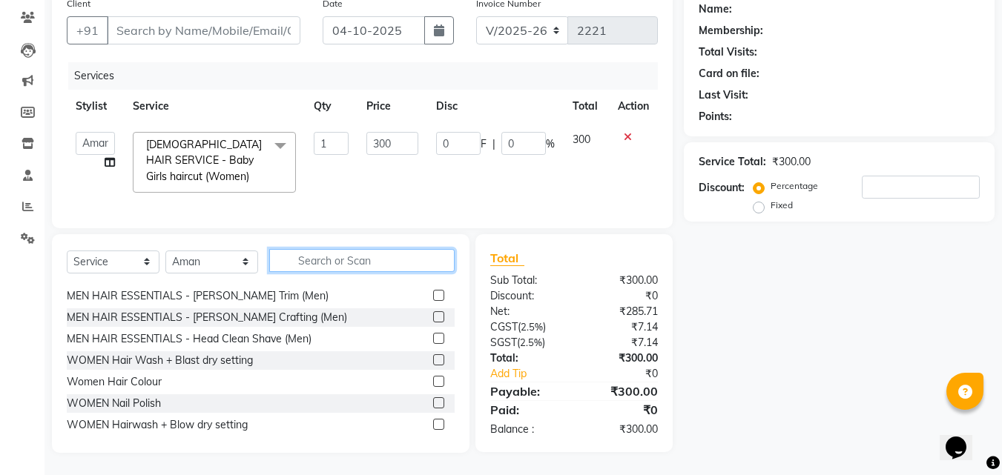
scroll to position [0, 0]
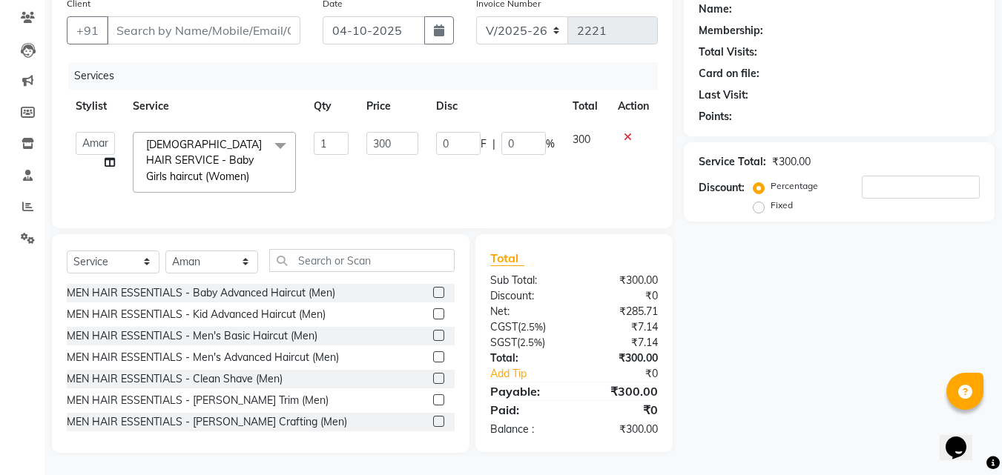
click at [433, 335] on label at bounding box center [438, 335] width 11 height 11
click at [433, 335] on input "checkbox" at bounding box center [438, 336] width 10 height 10
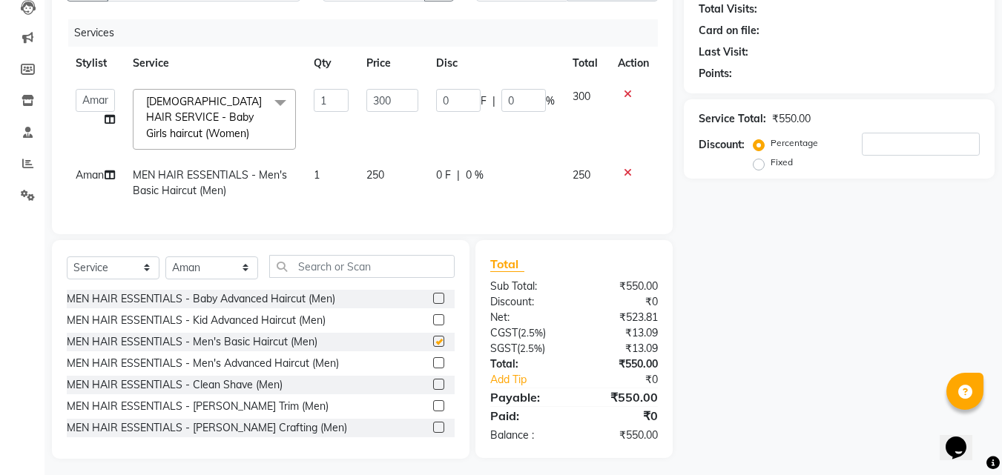
scroll to position [182, 0]
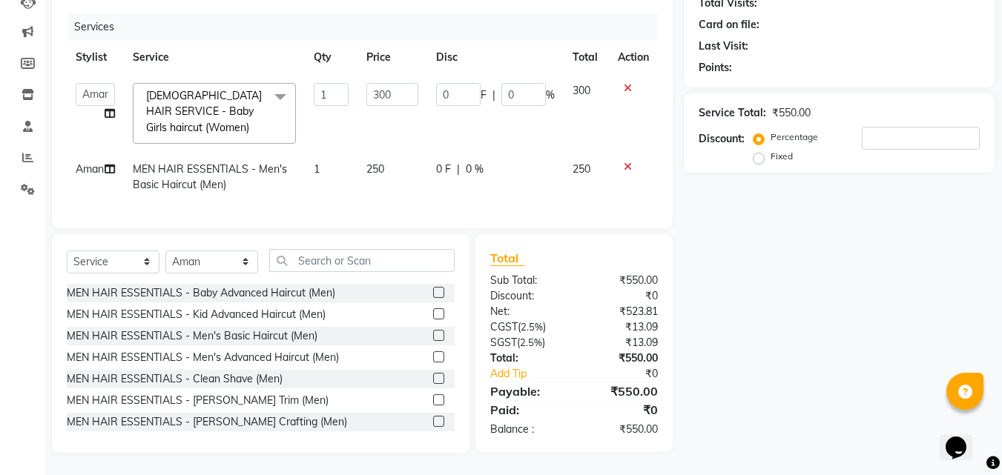
checkbox input "false"
click at [433, 401] on label at bounding box center [438, 399] width 11 height 11
click at [433, 401] on input "checkbox" at bounding box center [438, 401] width 10 height 10
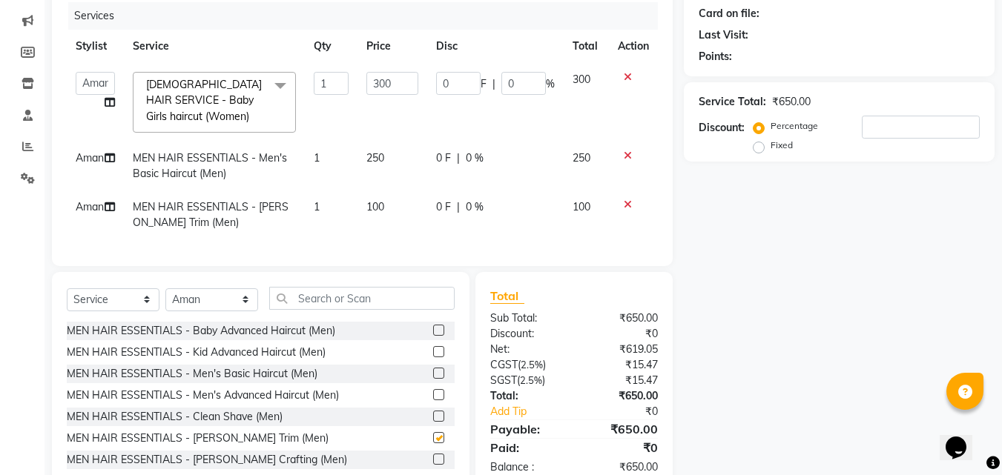
checkbox input "false"
click at [399, 163] on td "250" at bounding box center [391, 166] width 69 height 49
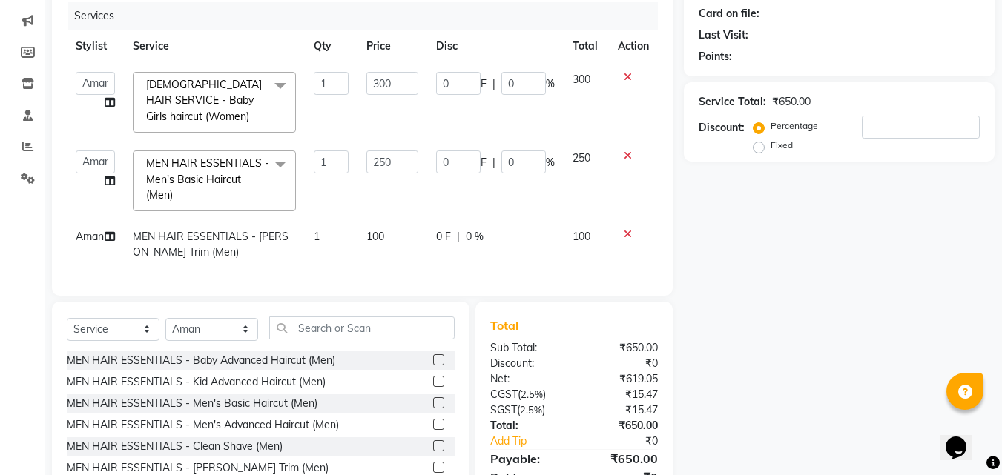
click at [399, 156] on input "250" at bounding box center [391, 162] width 51 height 23
type input "2"
type input "200"
click at [407, 178] on td "200" at bounding box center [391, 181] width 69 height 79
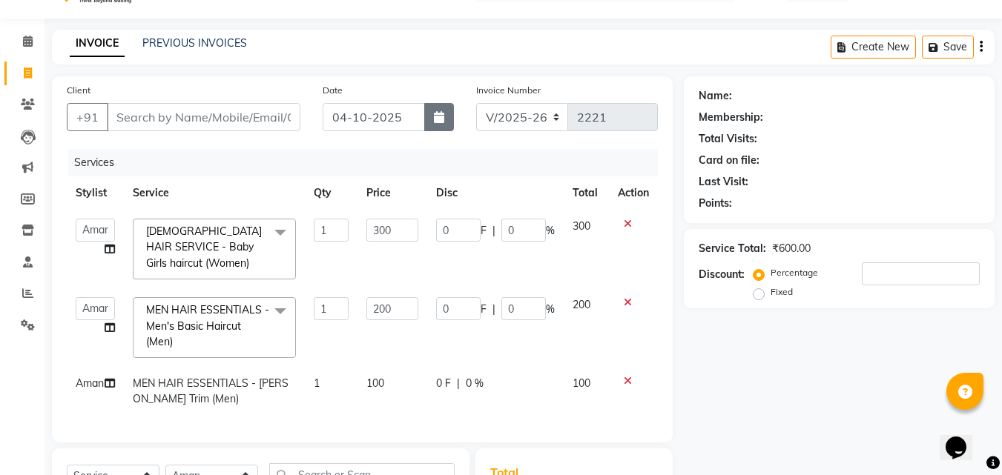
scroll to position [33, 0]
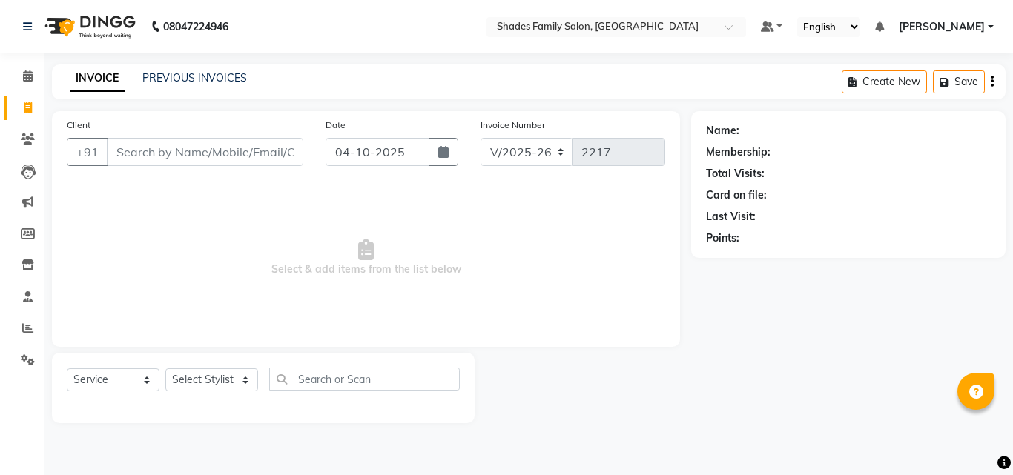
select select "7447"
select select "service"
click at [231, 378] on select "Select Stylist [PERSON_NAME] [PERSON_NAME] [PERSON_NAME]" at bounding box center [211, 379] width 93 height 23
select select "89612"
click at [165, 368] on select "Select Stylist [PERSON_NAME] [PERSON_NAME] [PERSON_NAME]" at bounding box center [211, 379] width 93 height 23
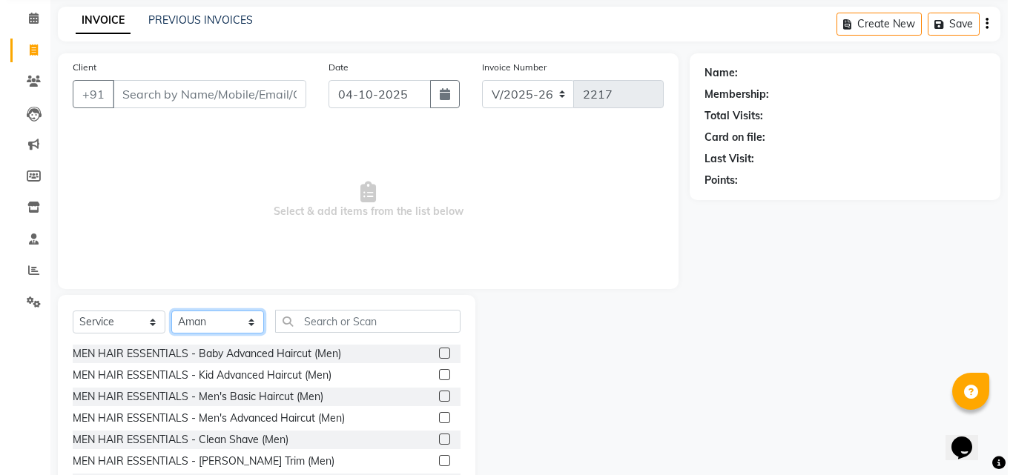
scroll to position [119, 0]
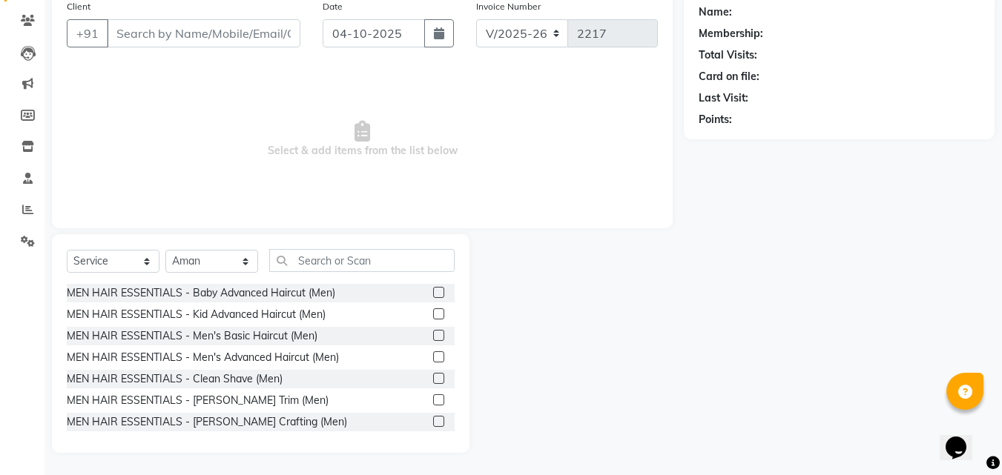
click at [433, 332] on label at bounding box center [438, 335] width 11 height 11
click at [433, 332] on input "checkbox" at bounding box center [438, 336] width 10 height 10
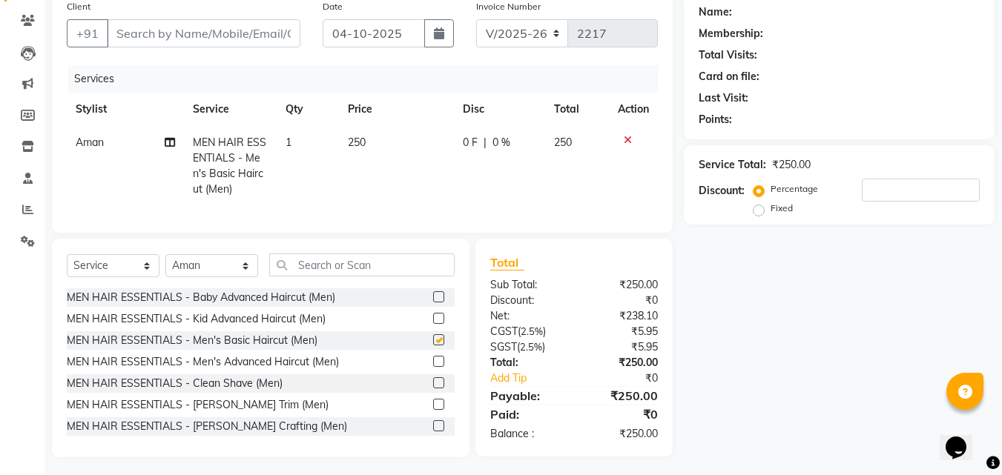
checkbox input "false"
click at [433, 410] on label at bounding box center [438, 404] width 11 height 11
click at [433, 410] on input "checkbox" at bounding box center [438, 405] width 10 height 10
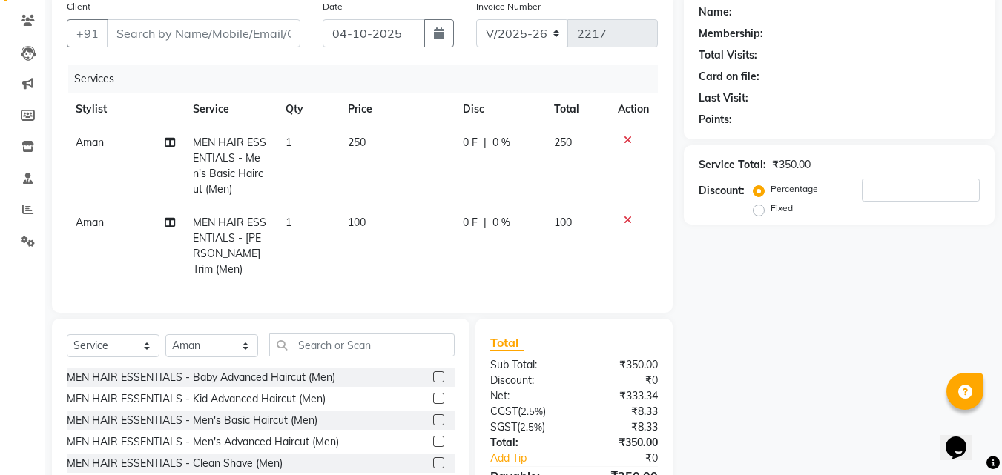
checkbox input "false"
click at [386, 142] on td "250" at bounding box center [396, 166] width 115 height 80
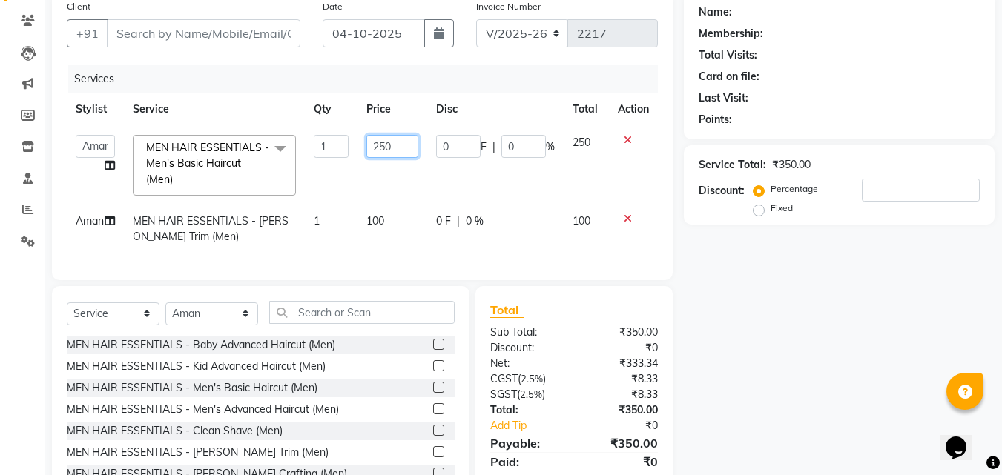
click at [392, 143] on input "250" at bounding box center [391, 146] width 51 height 23
type input "200"
click at [400, 185] on td "200" at bounding box center [391, 165] width 69 height 79
click at [274, 42] on input "Client" at bounding box center [204, 33] width 194 height 28
click at [268, 36] on input "Client" at bounding box center [204, 33] width 194 height 28
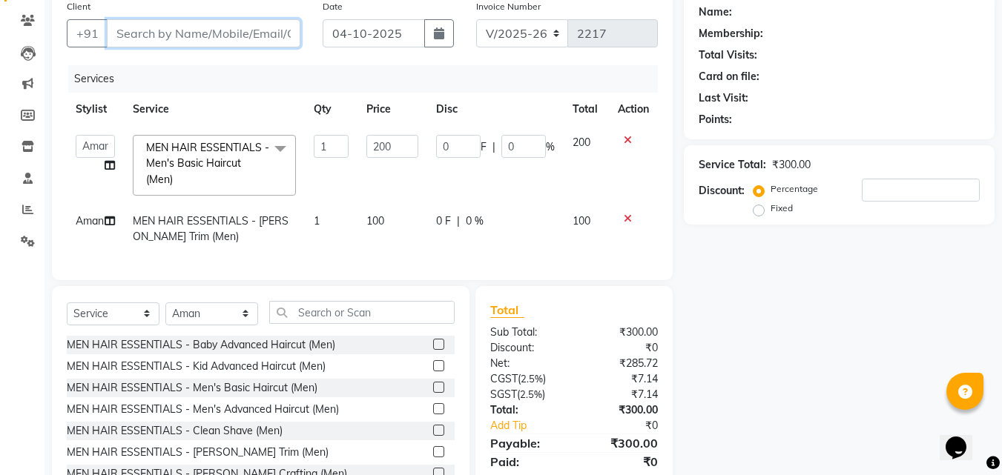
click at [288, 34] on input "Client" at bounding box center [204, 33] width 194 height 28
click at [137, 36] on input "Client" at bounding box center [204, 33] width 194 height 28
click at [219, 30] on input "Client" at bounding box center [204, 33] width 194 height 28
click at [151, 35] on input "Client" at bounding box center [204, 33] width 194 height 28
type input "9"
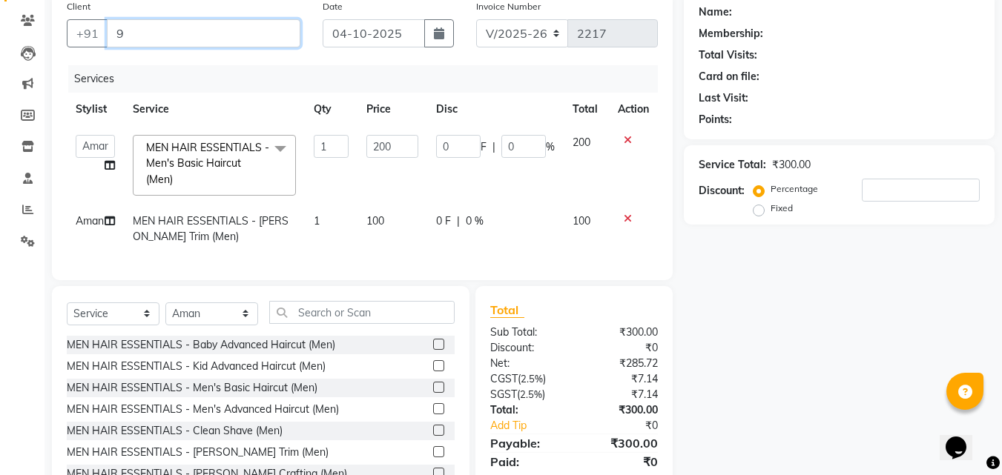
type input "0"
type input "9343829539"
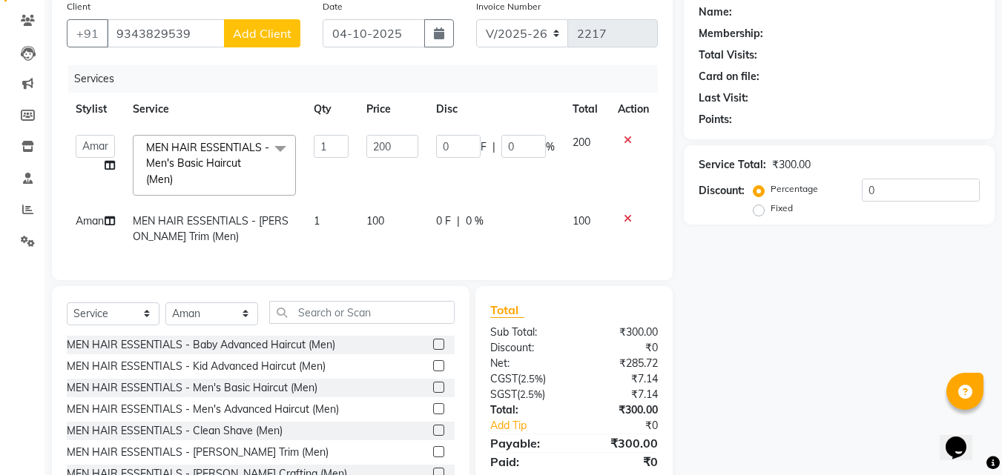
click at [276, 37] on span "Add Client" at bounding box center [262, 33] width 59 height 15
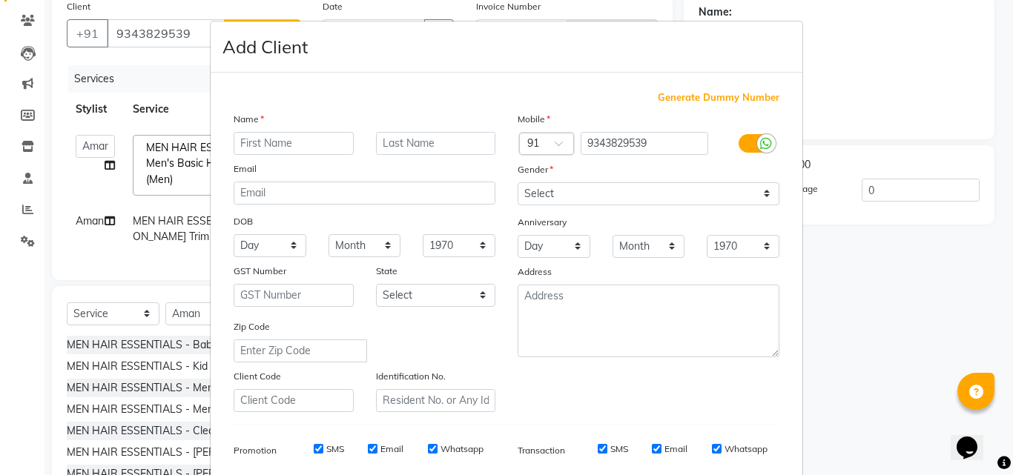
click at [264, 145] on input "text" at bounding box center [294, 143] width 120 height 23
type input "Prakash Cariappa"
click at [658, 203] on select "Select [DEMOGRAPHIC_DATA] [DEMOGRAPHIC_DATA] Other Prefer Not To Say" at bounding box center [649, 193] width 262 height 23
select select "male"
click at [518, 182] on select "Select [DEMOGRAPHIC_DATA] [DEMOGRAPHIC_DATA] Other Prefer Not To Say" at bounding box center [649, 193] width 262 height 23
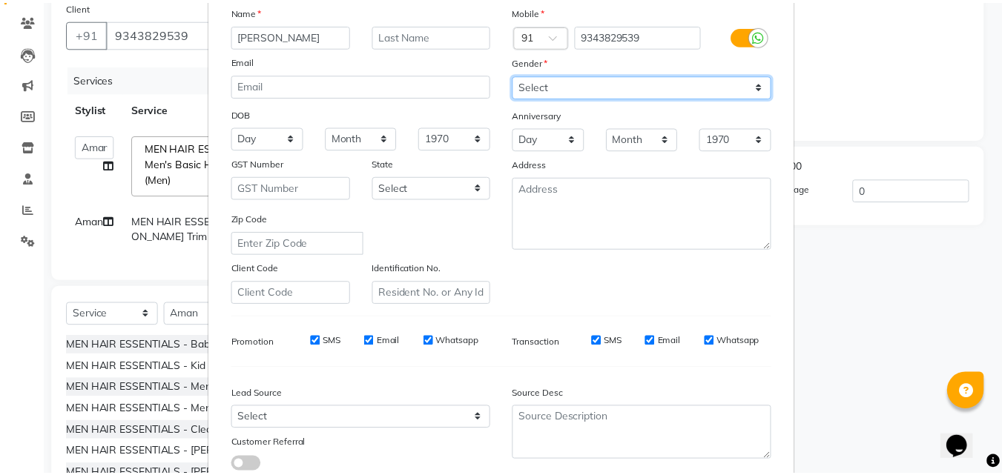
scroll to position [209, 0]
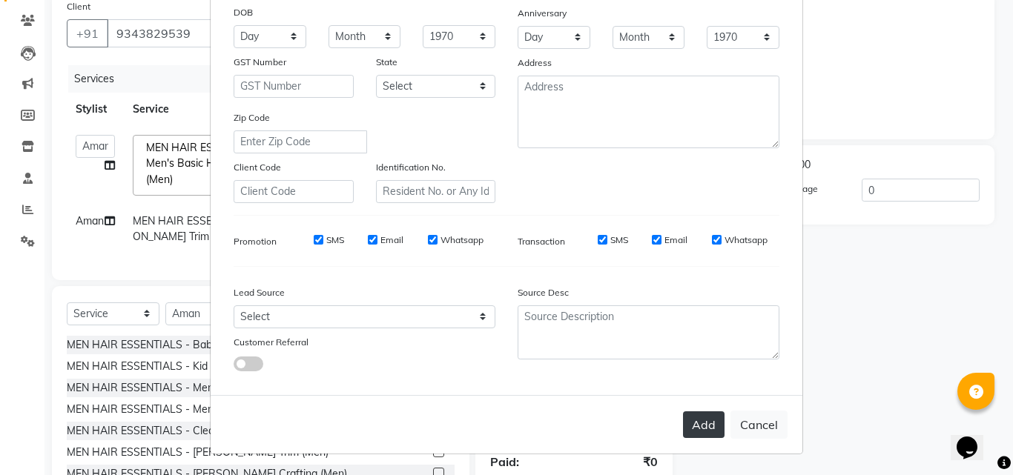
click at [698, 429] on button "Add" at bounding box center [704, 424] width 42 height 27
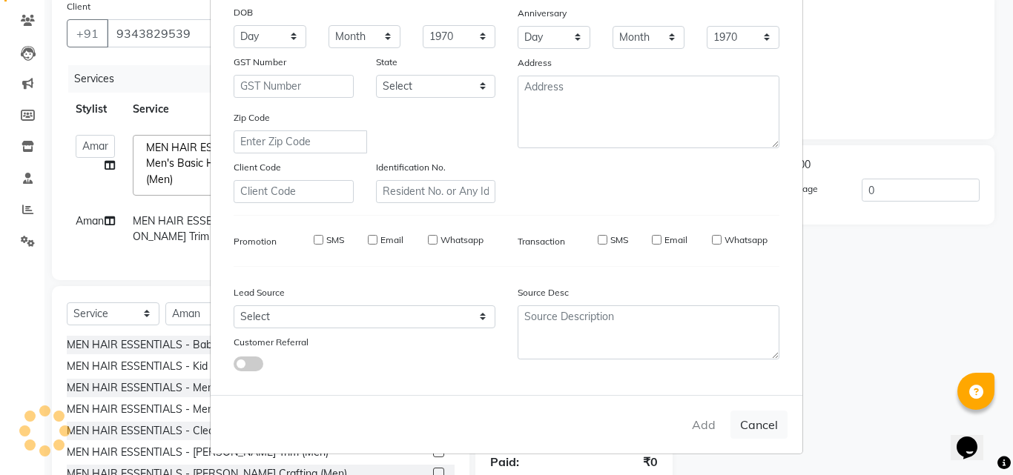
select select
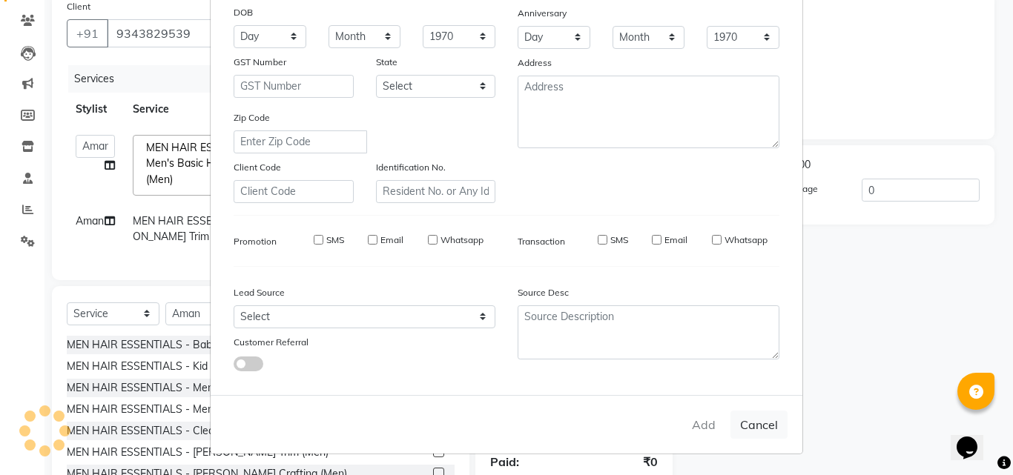
select select
checkbox input "false"
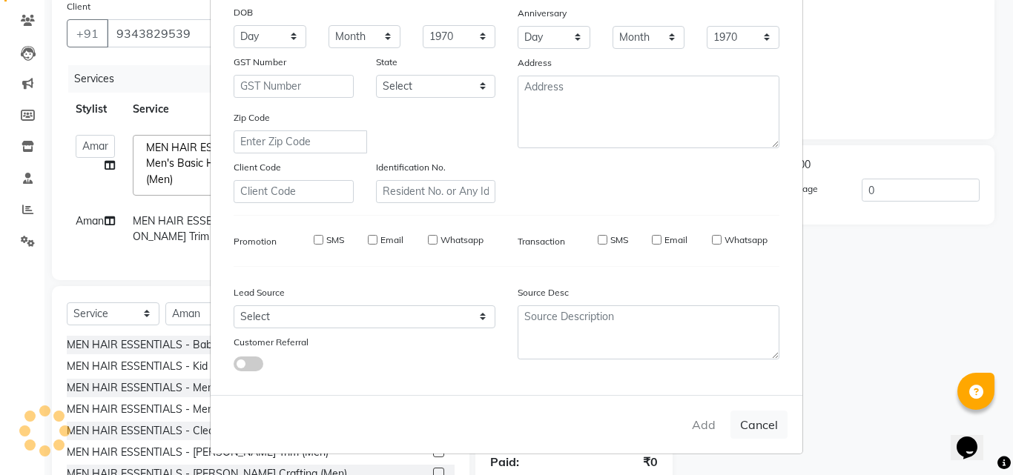
checkbox input "false"
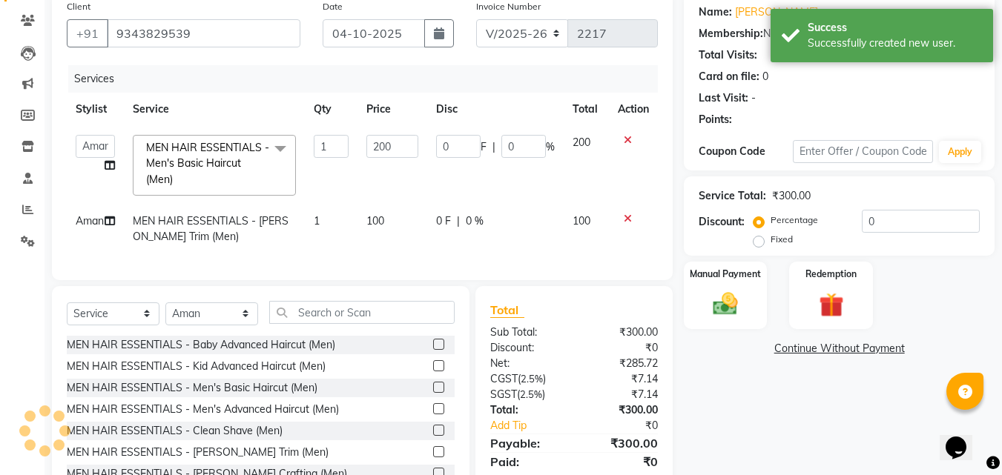
click at [626, 216] on icon at bounding box center [628, 219] width 8 height 10
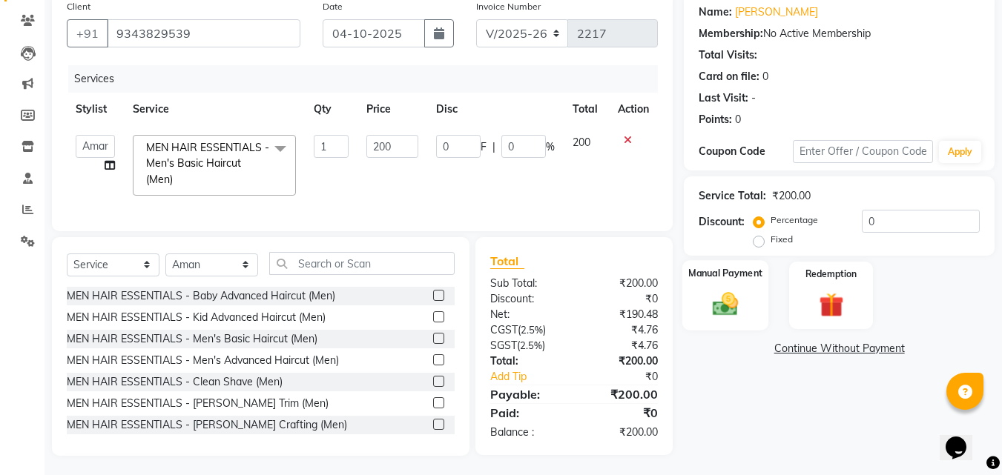
click at [718, 297] on img at bounding box center [725, 304] width 42 height 30
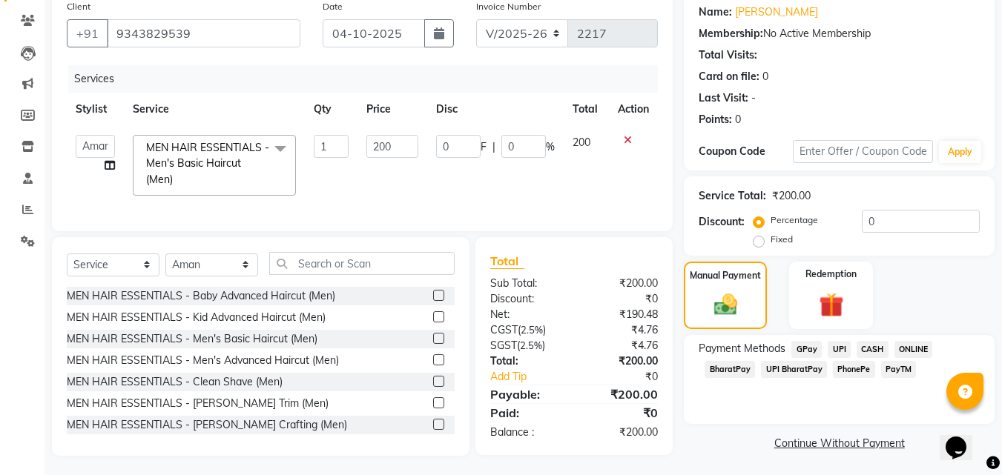
click at [898, 352] on span "ONLINE" at bounding box center [913, 349] width 39 height 17
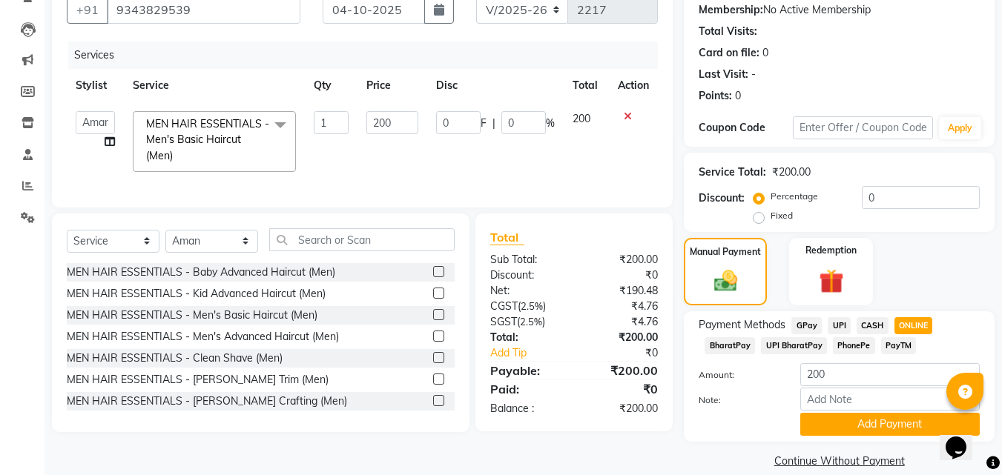
scroll to position [162, 0]
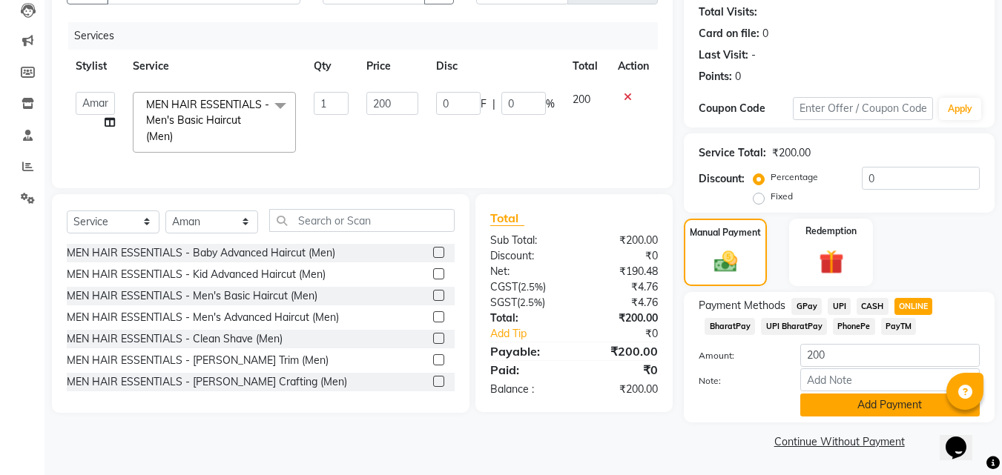
click at [849, 405] on button "Add Payment" at bounding box center [889, 405] width 179 height 23
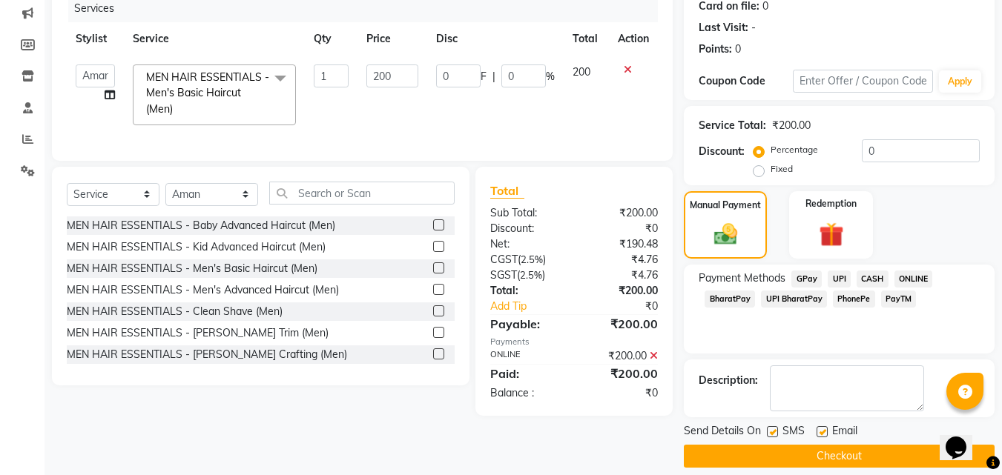
scroll to position [204, 0]
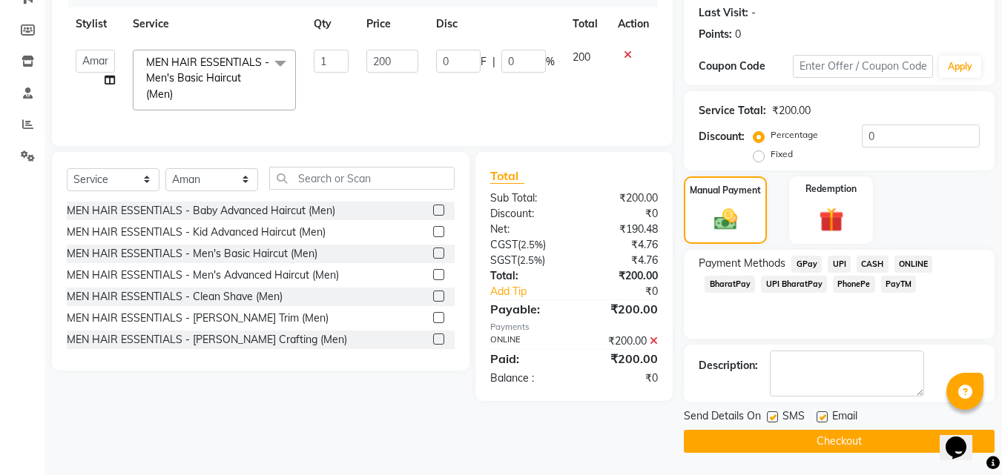
click at [801, 446] on button "Checkout" at bounding box center [839, 441] width 311 height 23
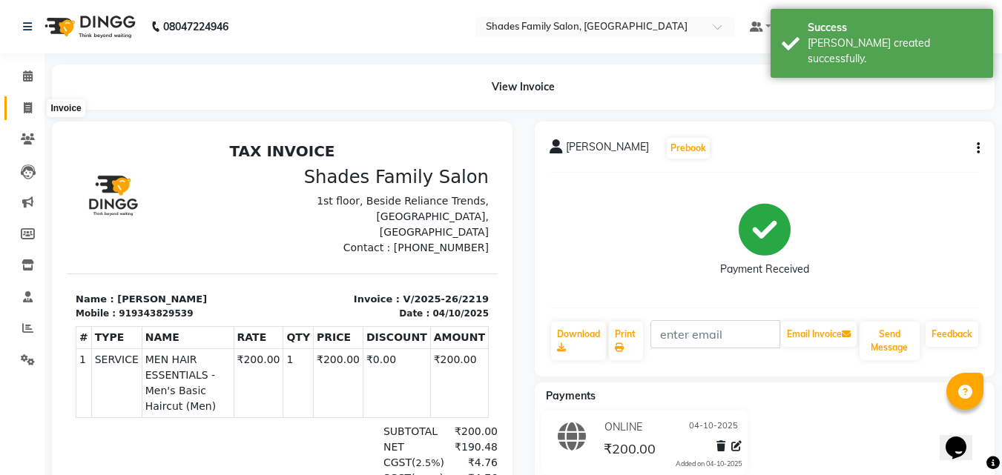
click at [26, 105] on icon at bounding box center [28, 107] width 8 height 11
select select "service"
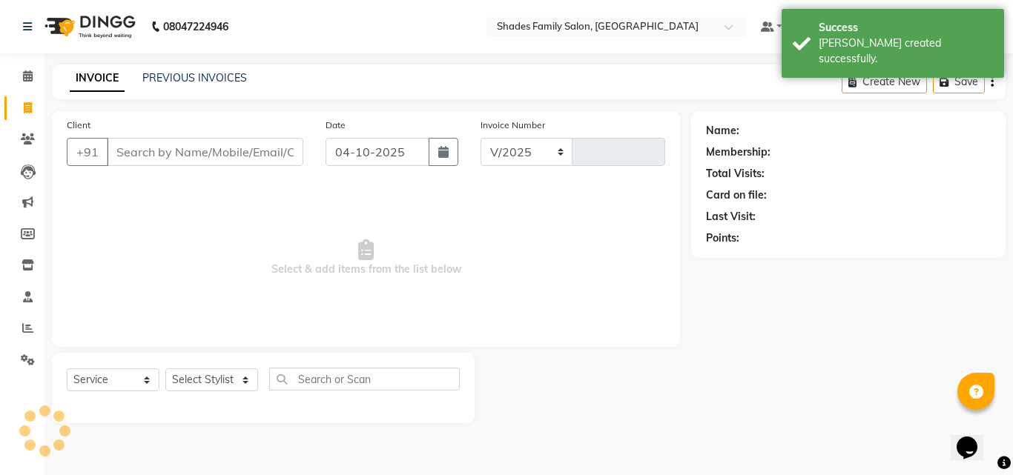
select select "7447"
type input "2220"
